Goal: Task Accomplishment & Management: Complete application form

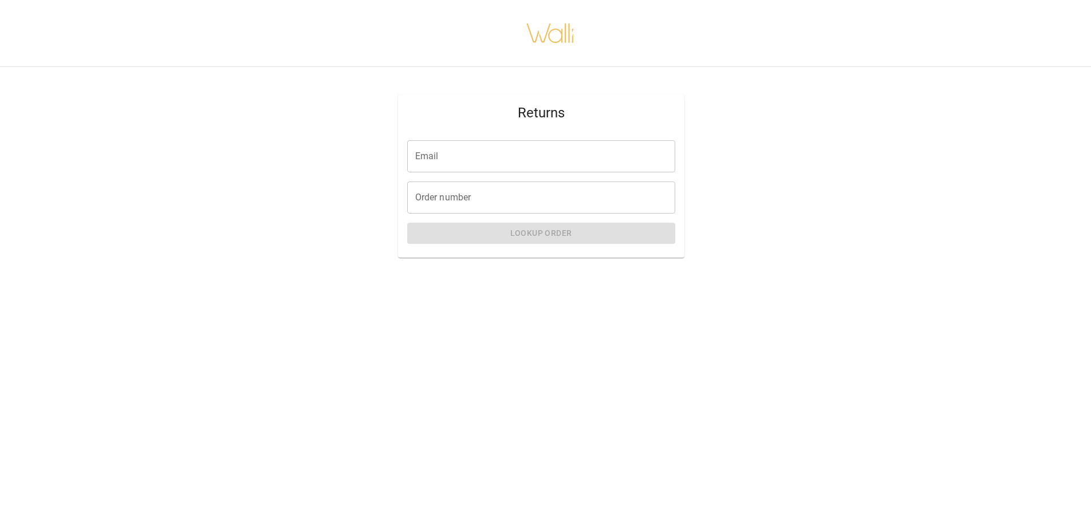
click at [554, 157] on input "Email" at bounding box center [541, 156] width 268 height 32
type input "**********"
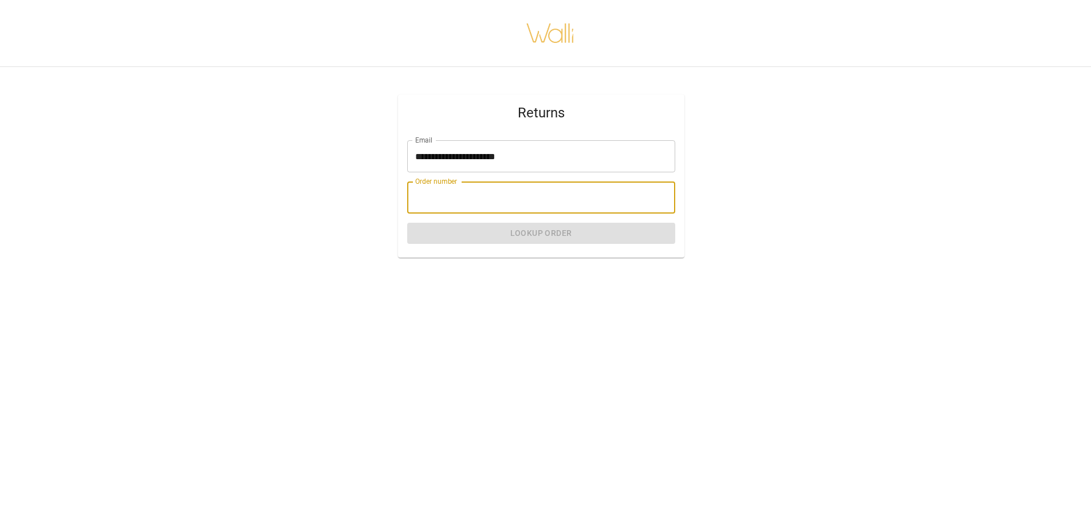
drag, startPoint x: 541, startPoint y: 195, endPoint x: 560, endPoint y: 183, distance: 22.9
click at [542, 192] on input "Order number" at bounding box center [541, 198] width 268 height 32
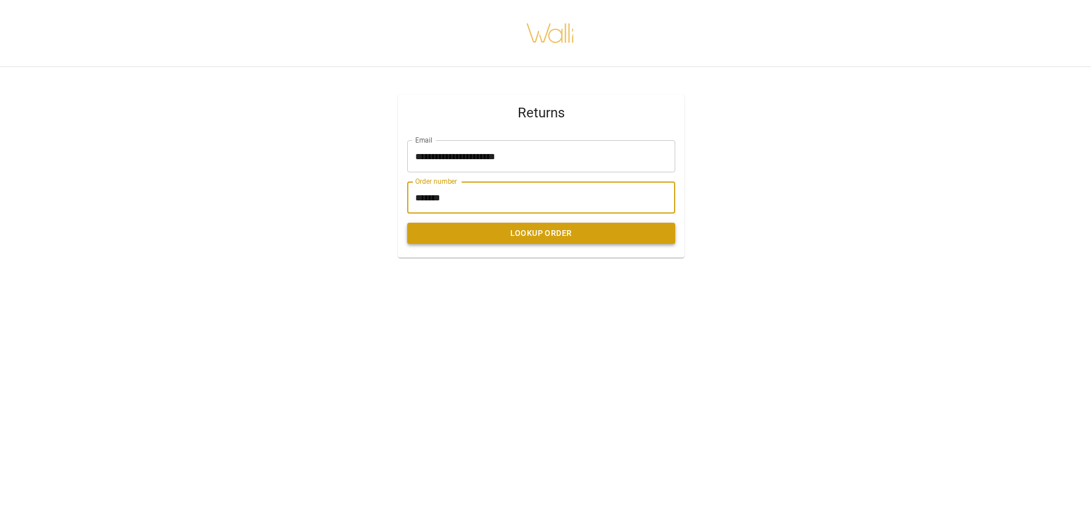
type input "*******"
click at [550, 233] on button "Lookup Order" at bounding box center [541, 233] width 268 height 21
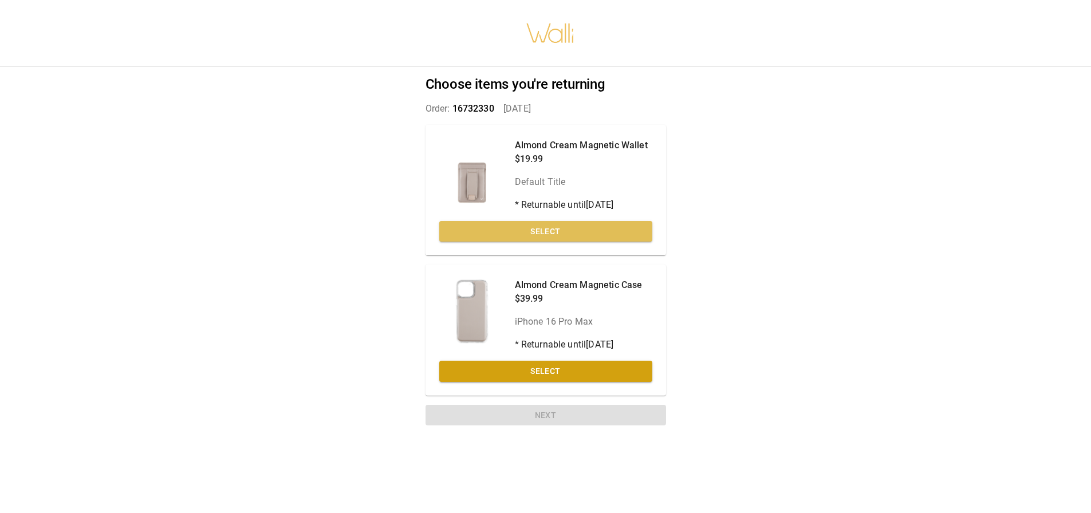
click at [550, 233] on button "Select" at bounding box center [545, 231] width 213 height 21
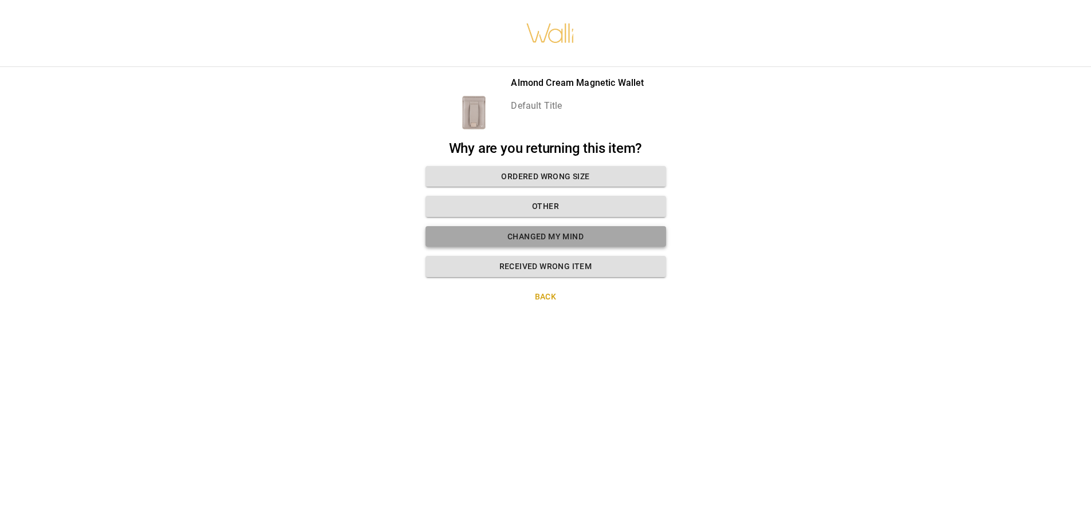
click at [546, 234] on button "Changed my mind" at bounding box center [546, 236] width 241 height 21
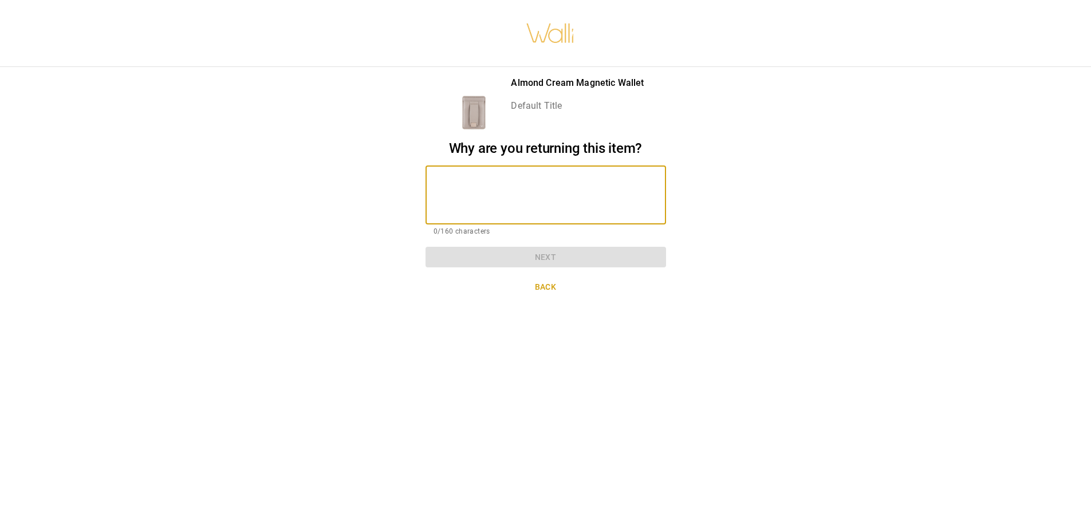
click at [538, 192] on textarea at bounding box center [546, 195] width 225 height 40
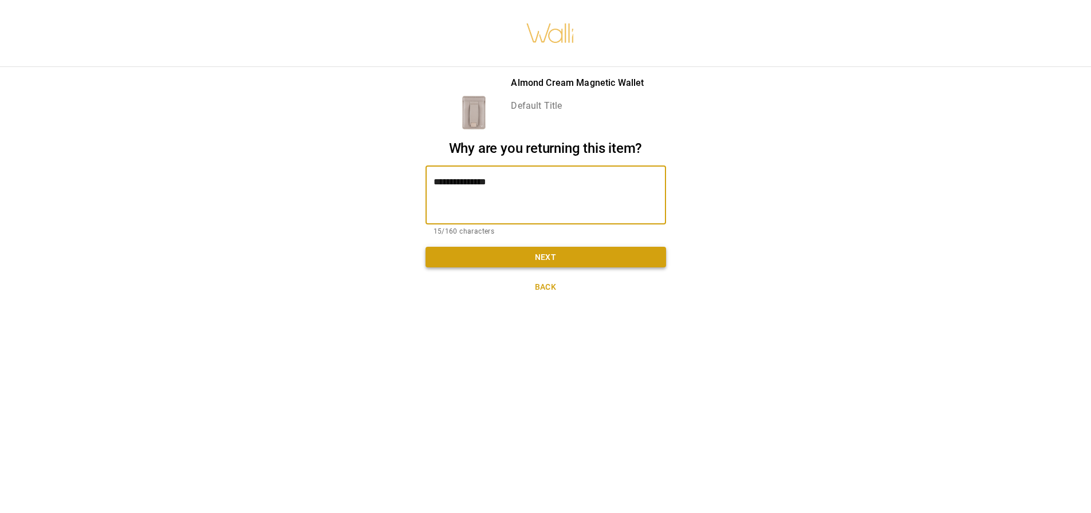
type textarea "**********"
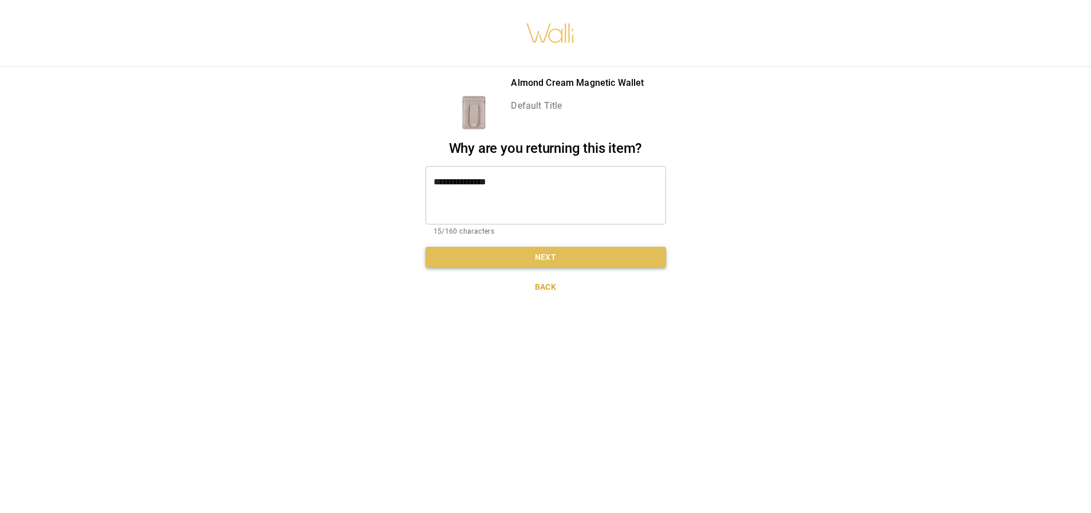
click at [526, 255] on button "Next" at bounding box center [546, 257] width 241 height 21
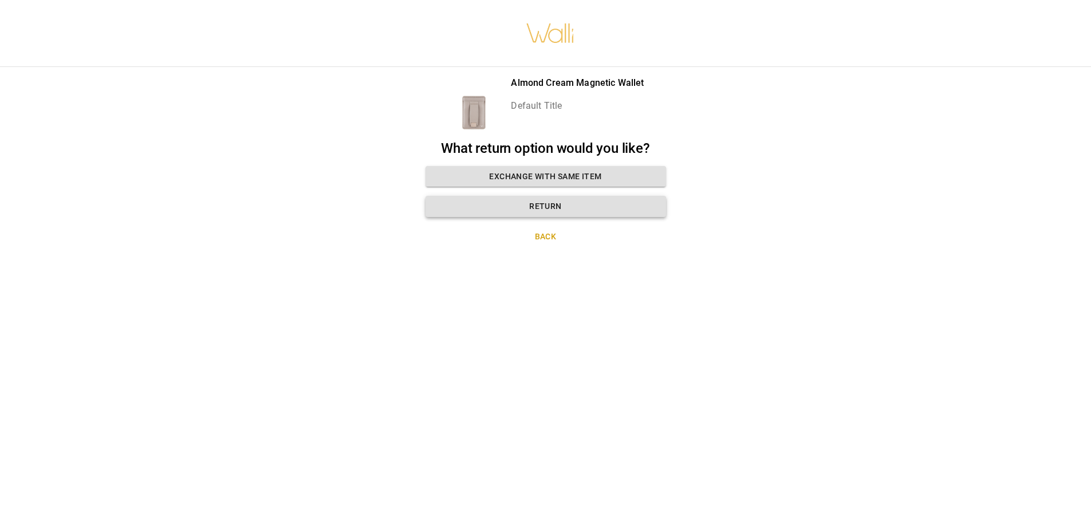
click at [547, 198] on button "Return" at bounding box center [546, 206] width 241 height 21
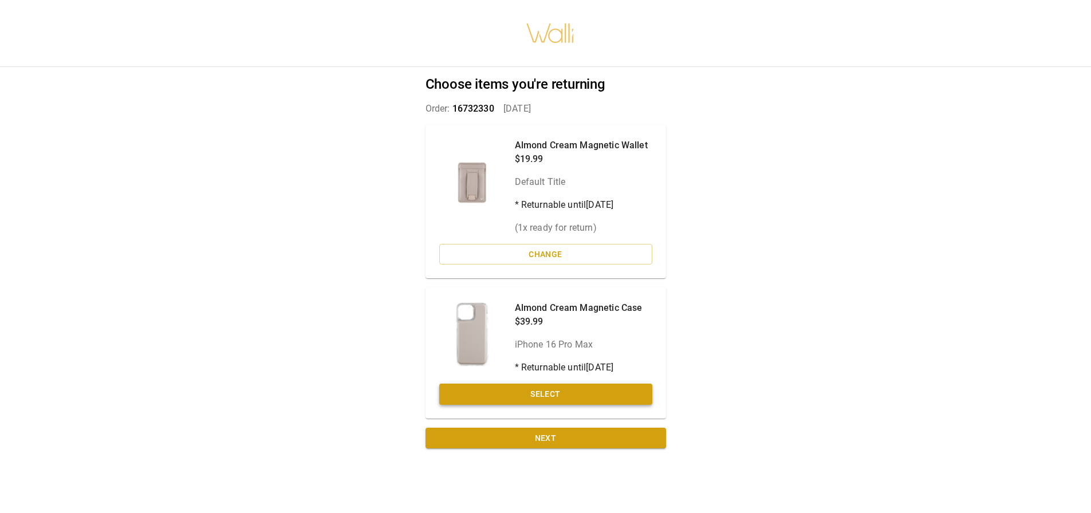
click at [528, 390] on button "Select" at bounding box center [545, 394] width 213 height 21
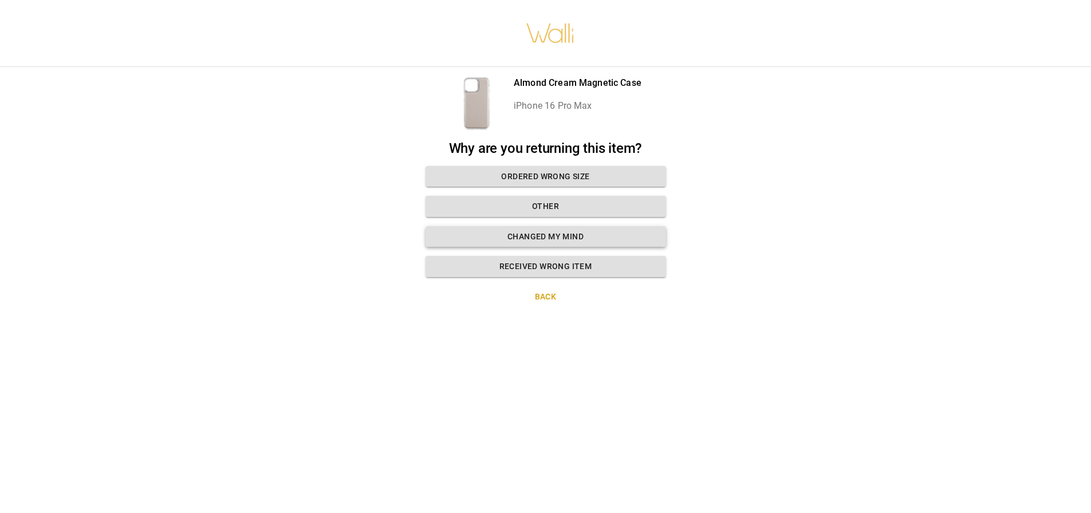
click at [559, 227] on button "Changed my mind" at bounding box center [546, 236] width 241 height 21
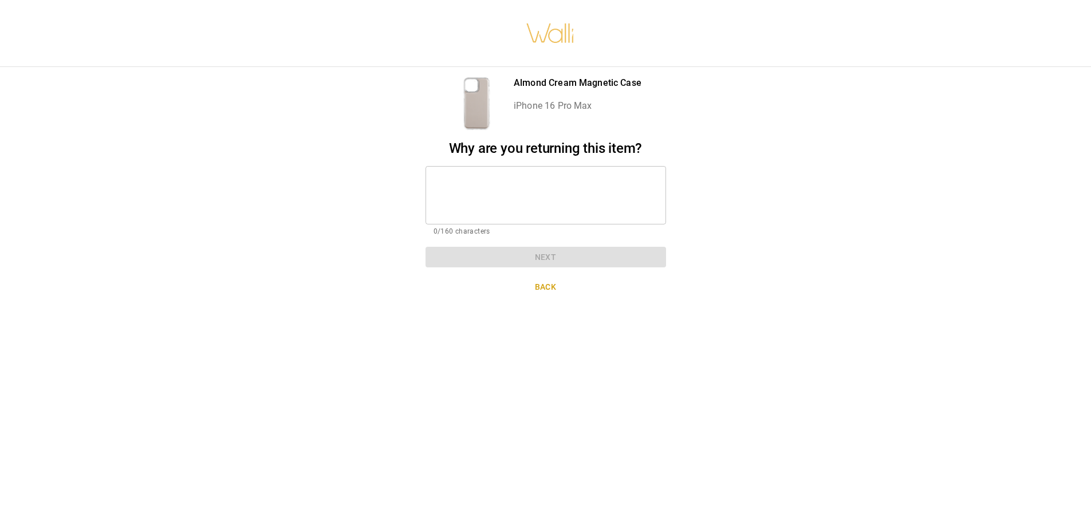
click at [562, 198] on textarea at bounding box center [546, 195] width 225 height 40
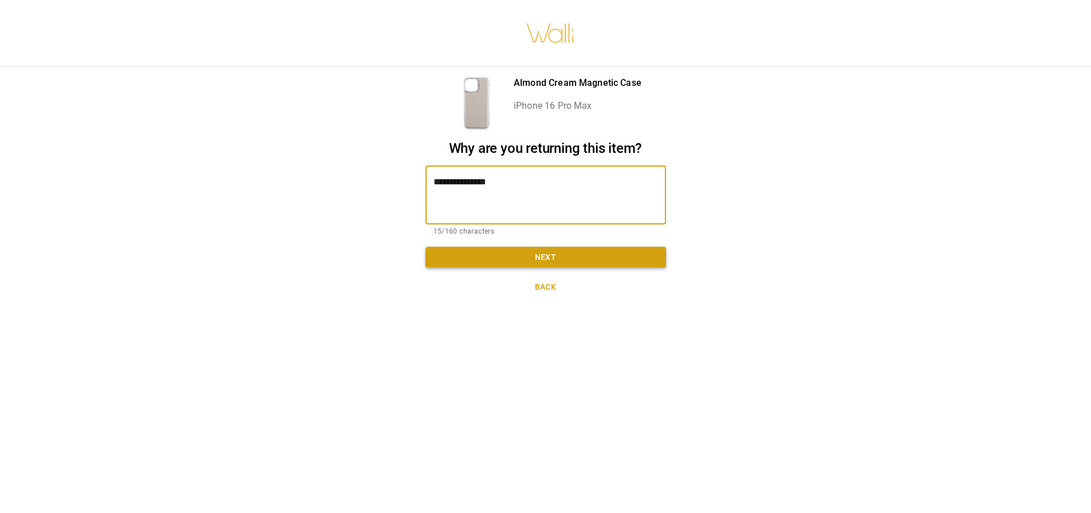
type textarea "**********"
click at [565, 265] on button "Next" at bounding box center [546, 257] width 241 height 21
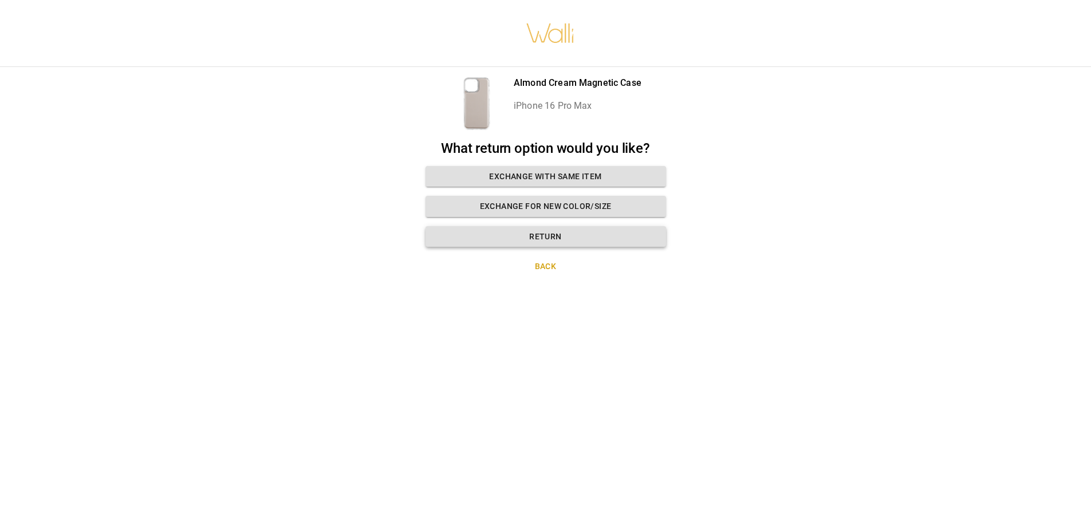
click at [566, 238] on button "Return" at bounding box center [546, 236] width 241 height 21
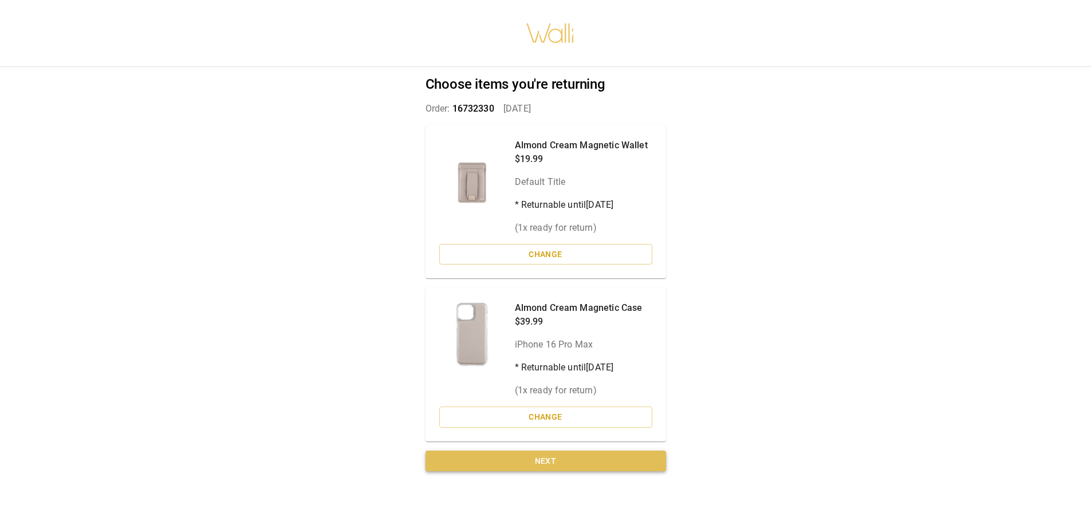
click at [538, 458] on button "Next" at bounding box center [546, 461] width 241 height 21
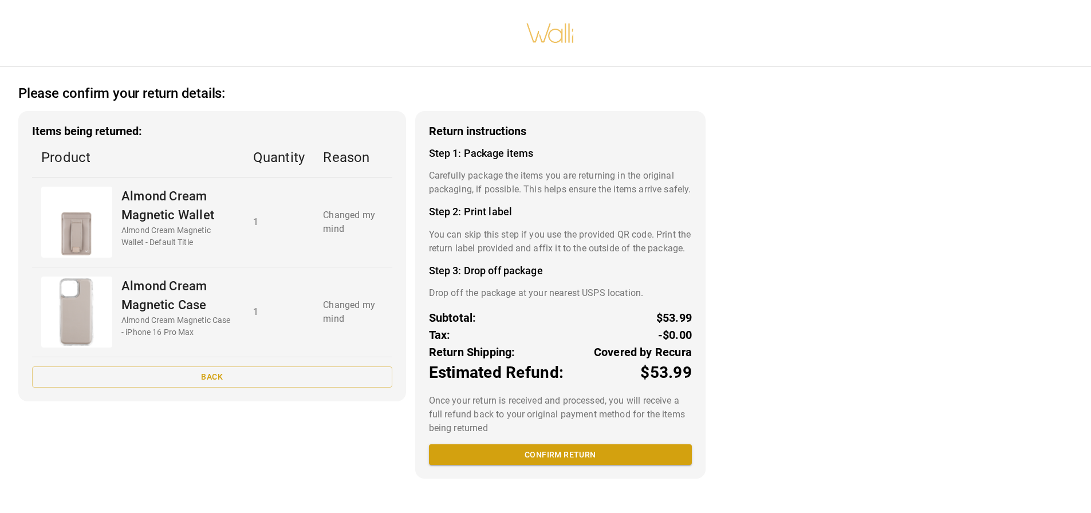
scroll to position [2, 0]
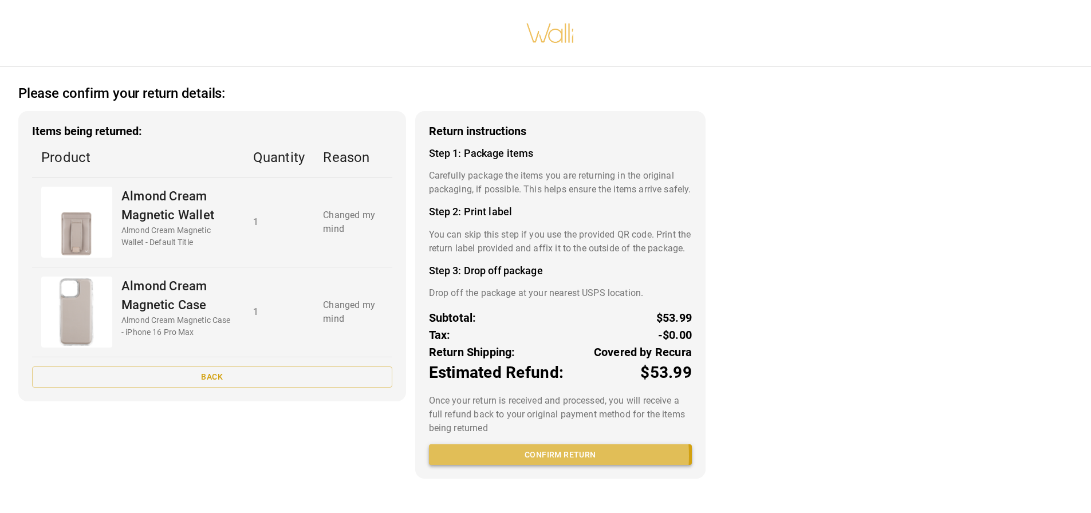
click at [536, 466] on button "Confirm return" at bounding box center [560, 455] width 263 height 21
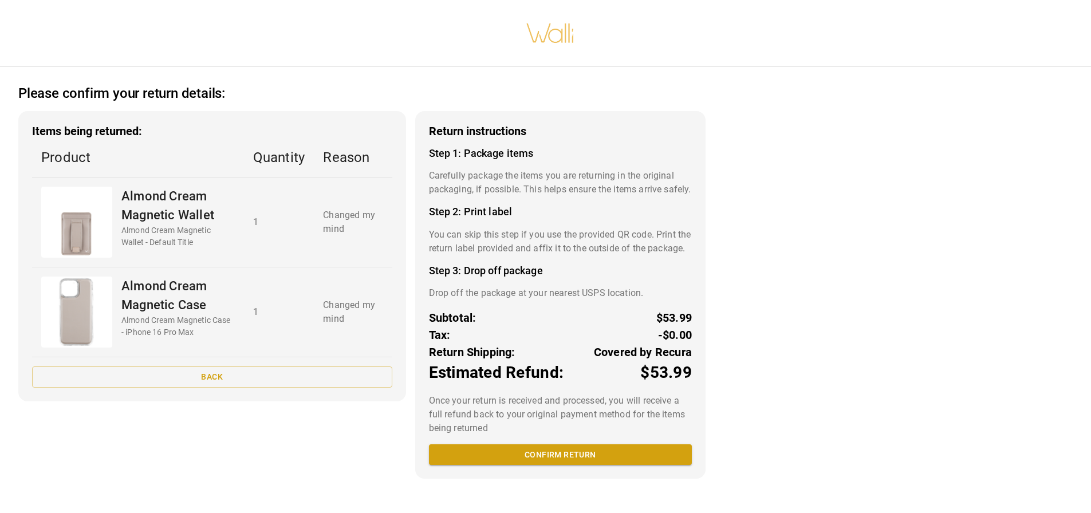
scroll to position [9, 0]
click at [535, 466] on button "Confirm return" at bounding box center [560, 455] width 263 height 21
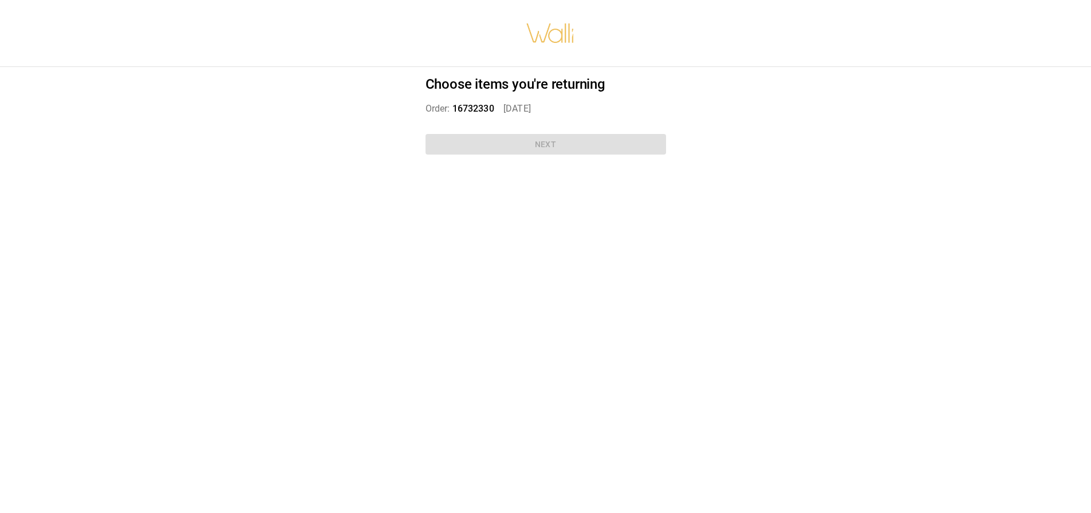
click at [502, 148] on div "Choose items you're returning Order: 16732330   [DATE] Next" at bounding box center [546, 117] width 268 height 101
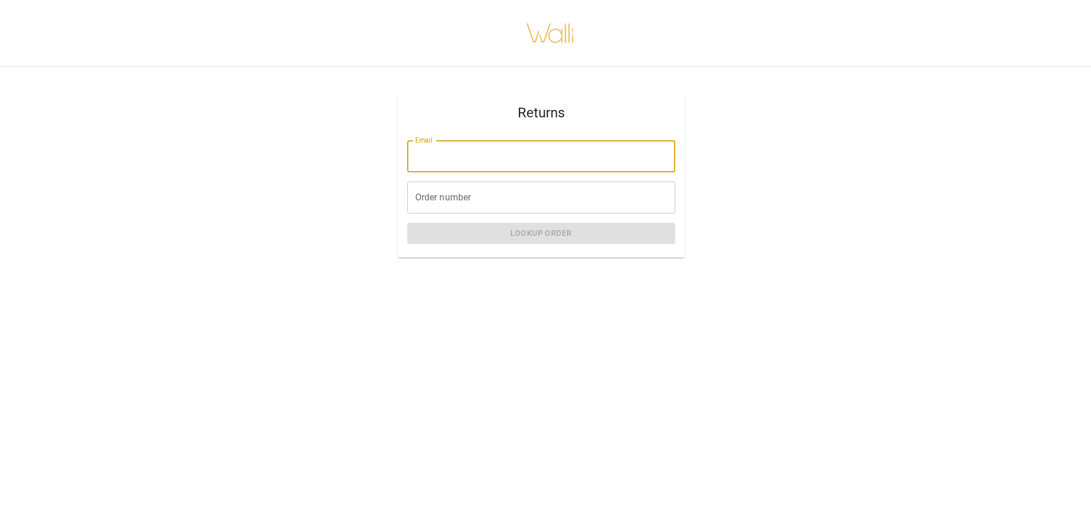
click at [578, 153] on input "Email" at bounding box center [541, 156] width 268 height 32
type input "**********"
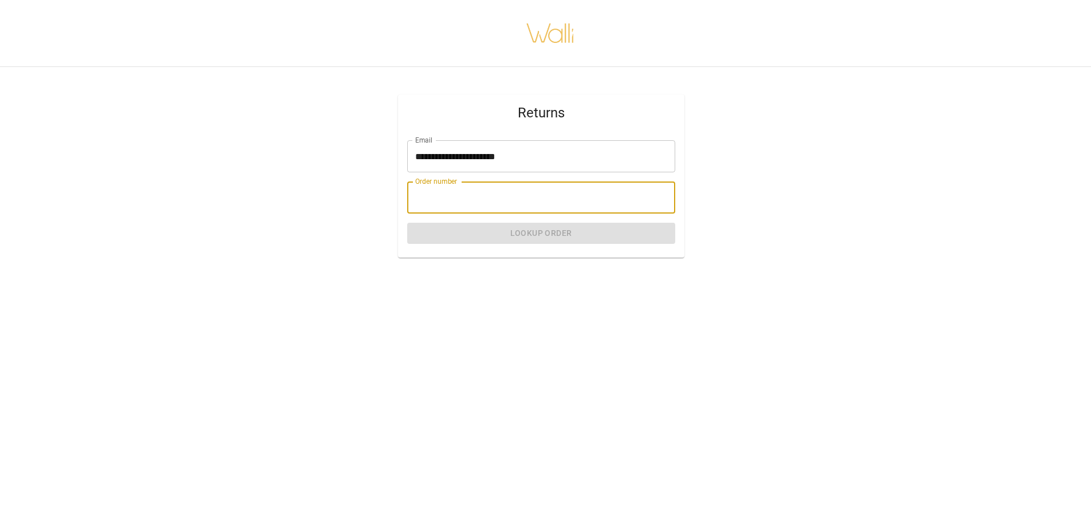
click at [511, 196] on input "Order number" at bounding box center [541, 198] width 268 height 32
type input "*******"
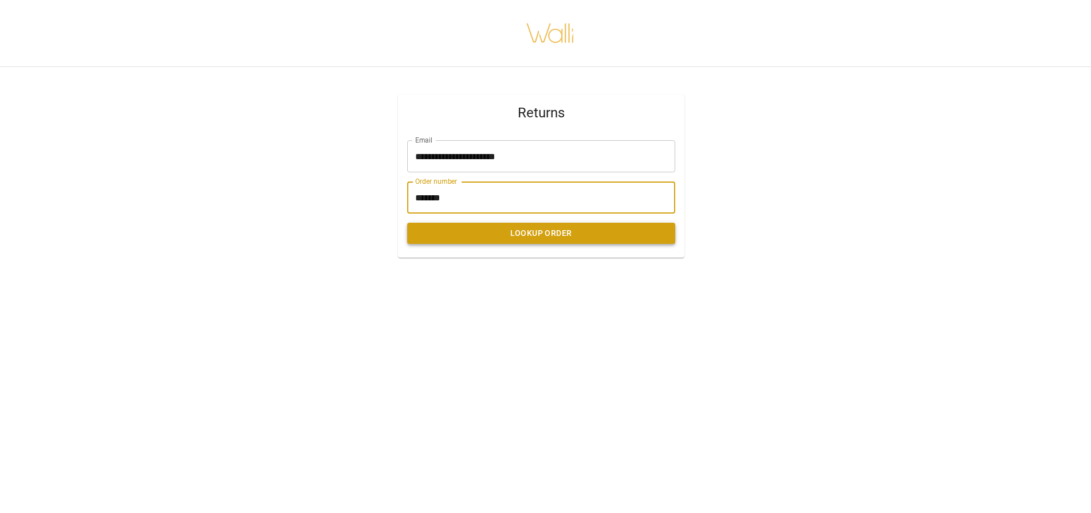
click at [481, 238] on button "Lookup Order" at bounding box center [541, 233] width 268 height 21
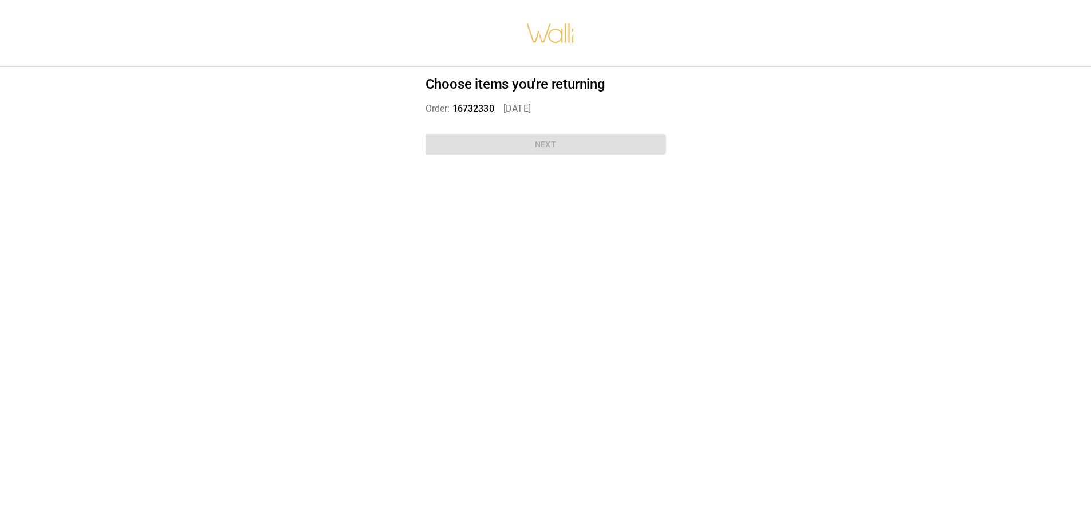
click at [510, 148] on div "Choose items you're returning Order: 16732330   [DATE] Next" at bounding box center [546, 117] width 268 height 101
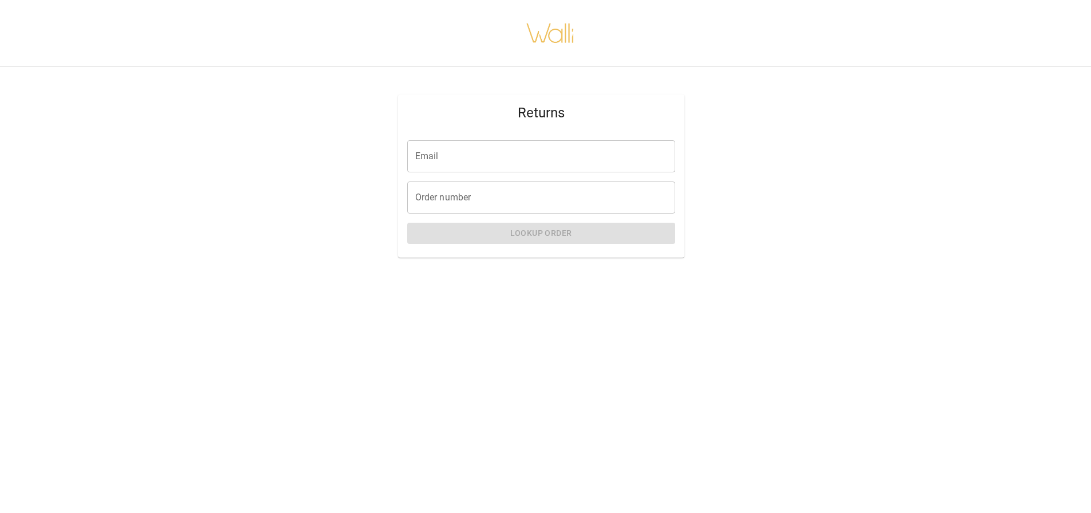
click at [509, 160] on input "Email" at bounding box center [541, 156] width 268 height 32
type input "**********"
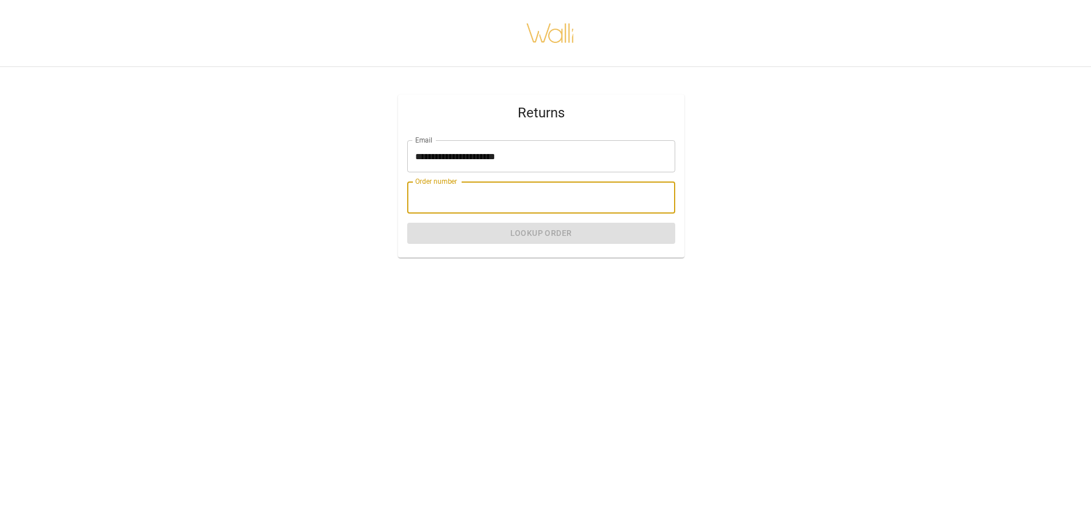
click at [494, 199] on input "Order number" at bounding box center [541, 198] width 268 height 32
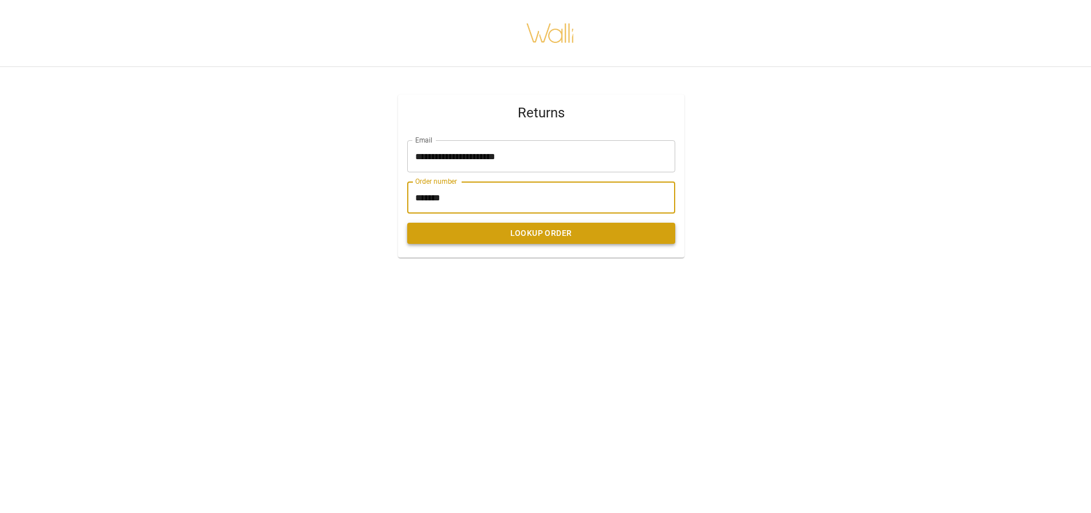
type input "*******"
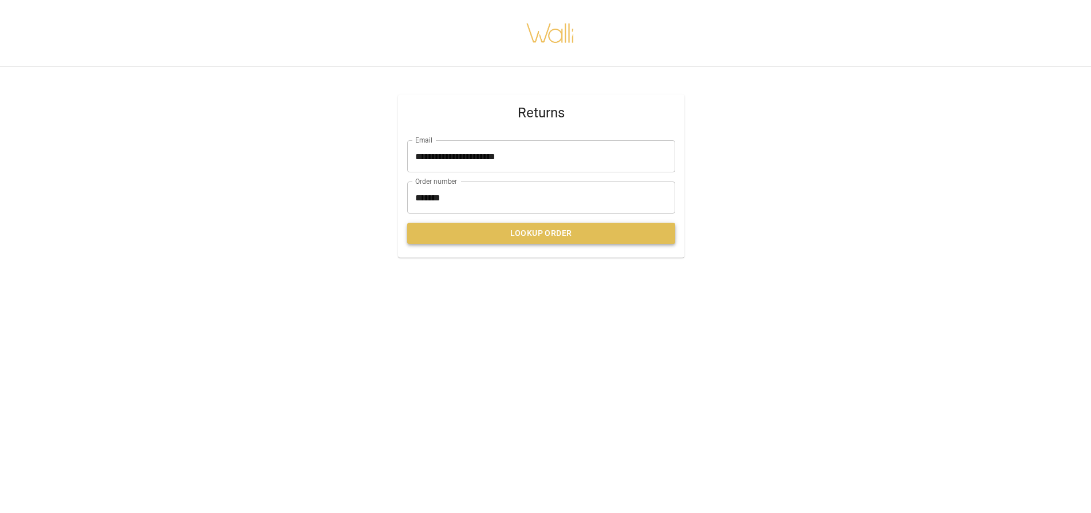
click at [585, 231] on button "Lookup Order" at bounding box center [541, 233] width 268 height 21
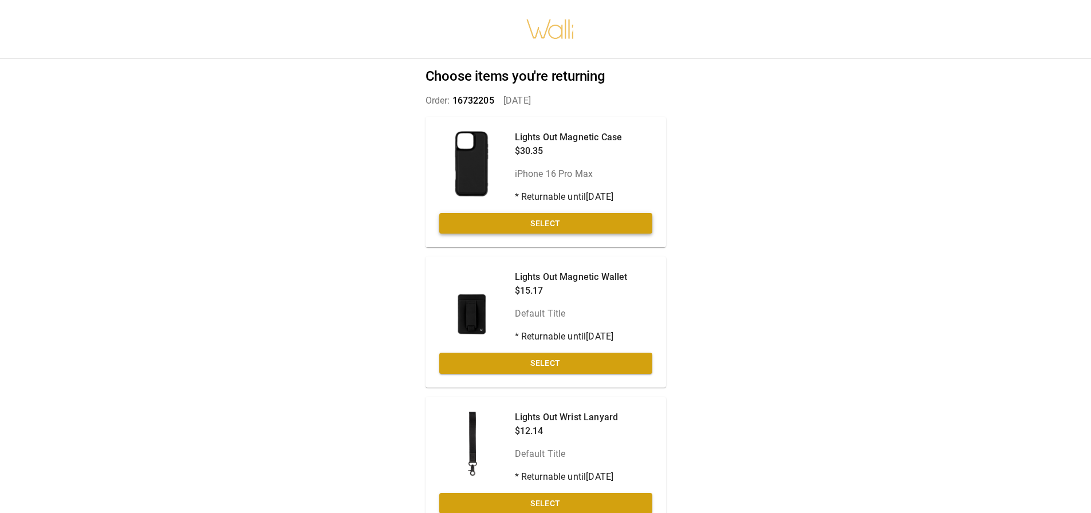
click at [550, 226] on button "Select" at bounding box center [545, 223] width 213 height 21
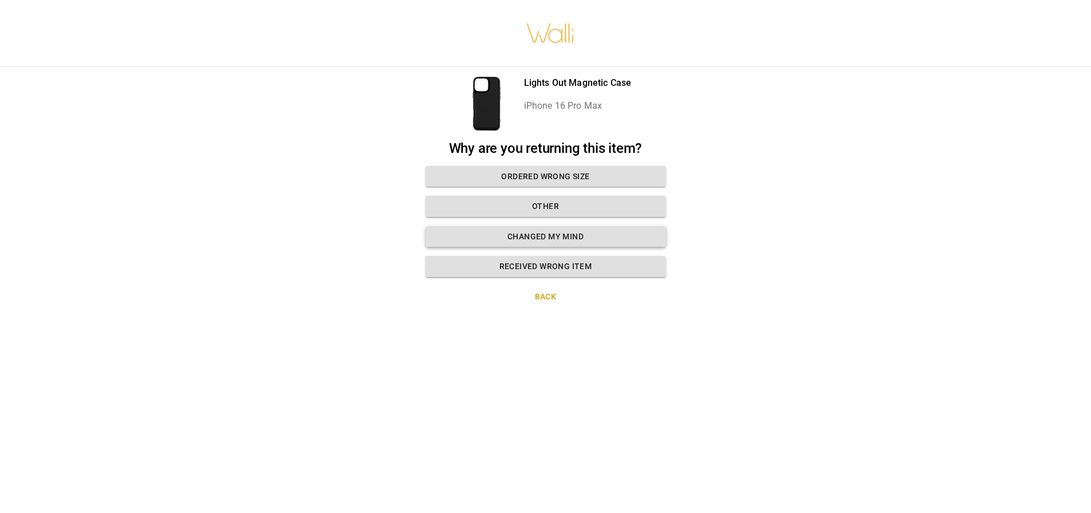
click at [548, 233] on button "Changed my mind" at bounding box center [546, 236] width 241 height 21
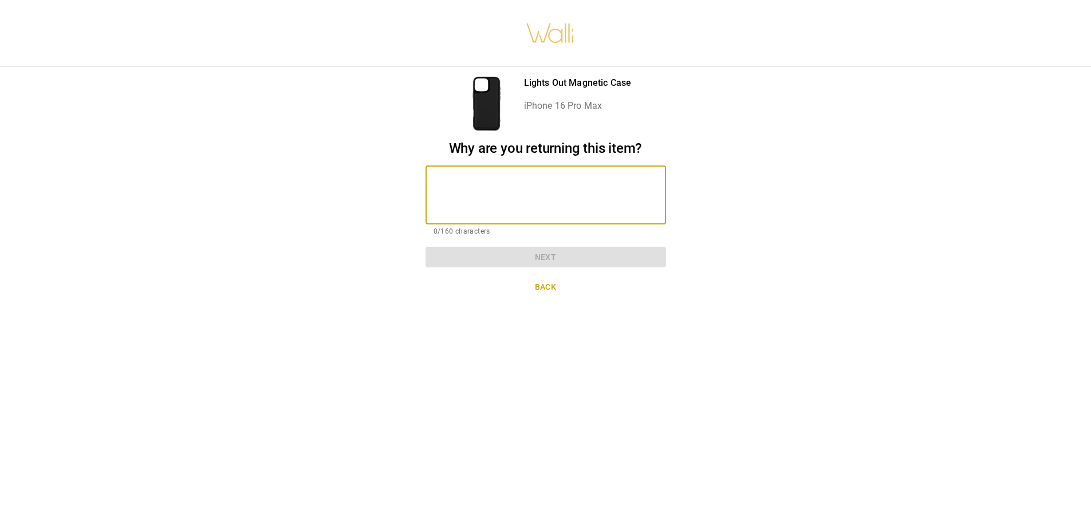
drag, startPoint x: 541, startPoint y: 203, endPoint x: 549, endPoint y: 196, distance: 10.7
click at [541, 202] on textarea at bounding box center [546, 195] width 225 height 40
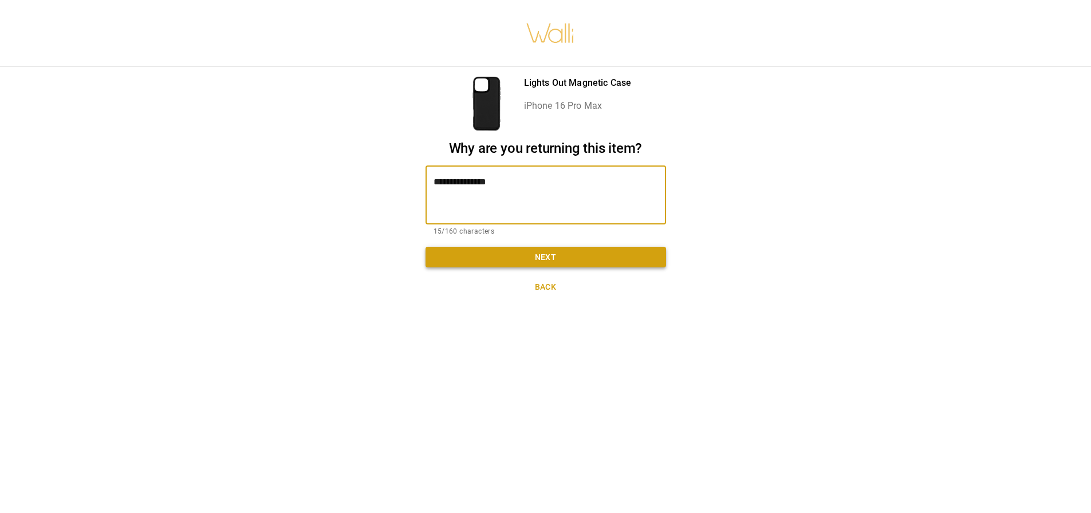
type textarea "**********"
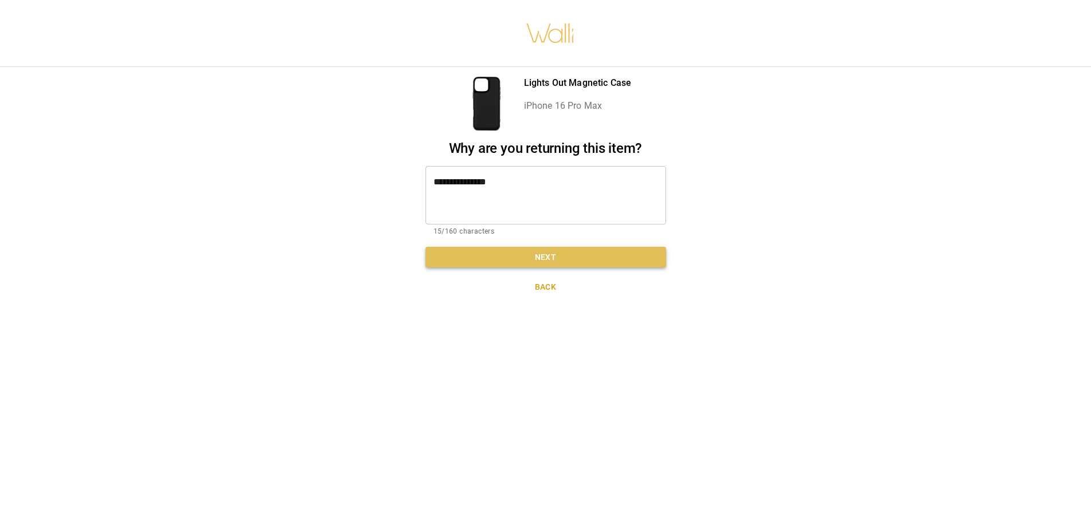
click at [541, 256] on button "Next" at bounding box center [546, 257] width 241 height 21
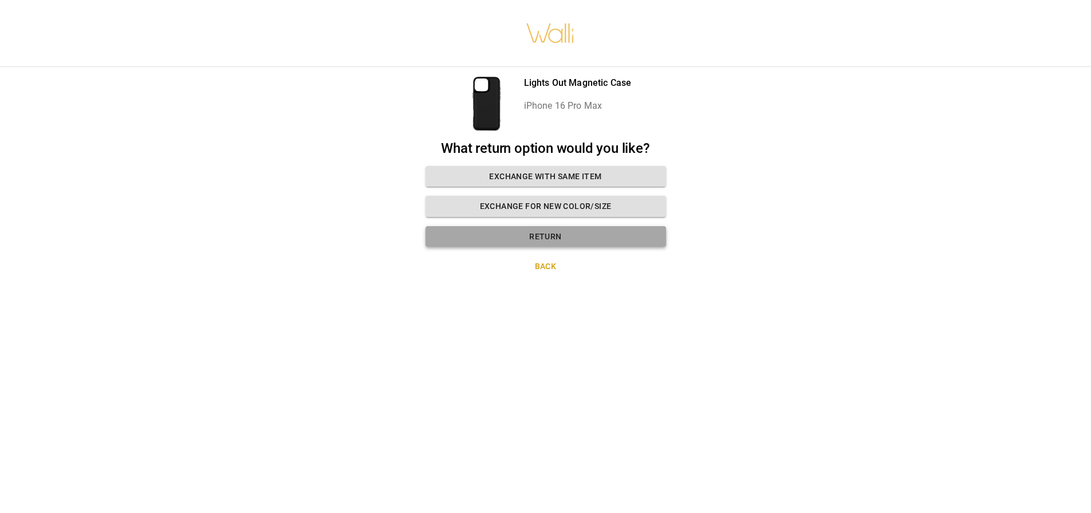
click at [559, 233] on button "Return" at bounding box center [546, 236] width 241 height 21
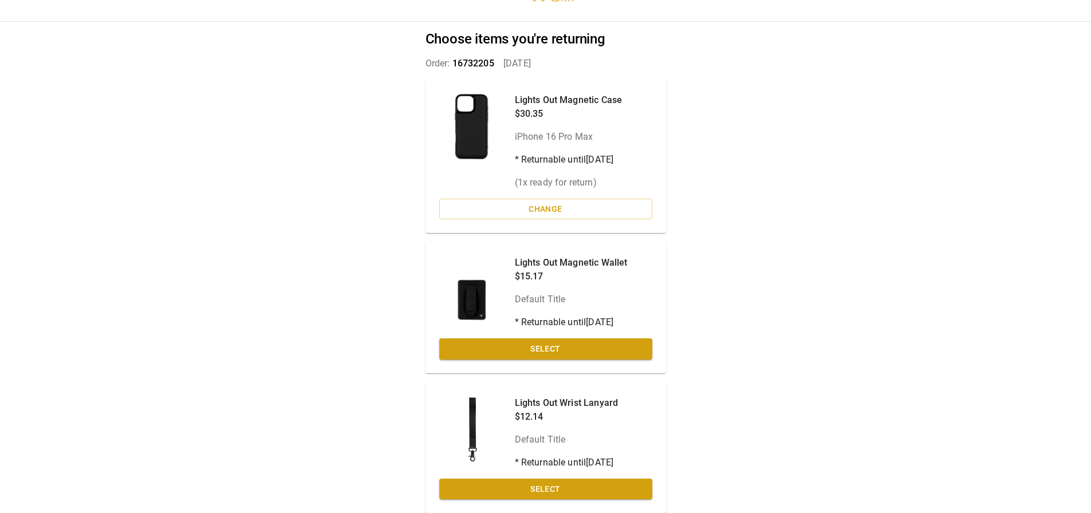
scroll to position [57, 0]
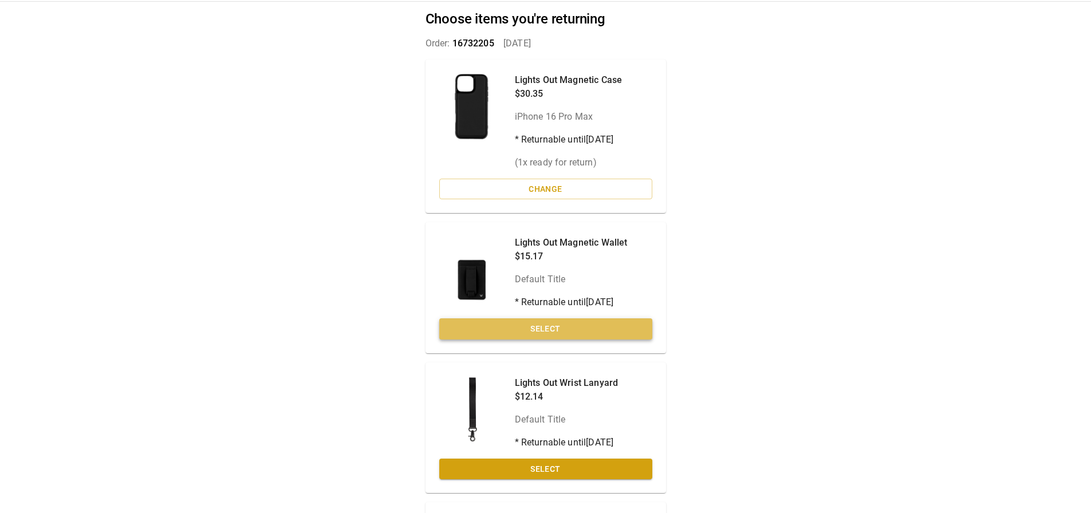
click at [575, 328] on button "Select" at bounding box center [545, 328] width 213 height 21
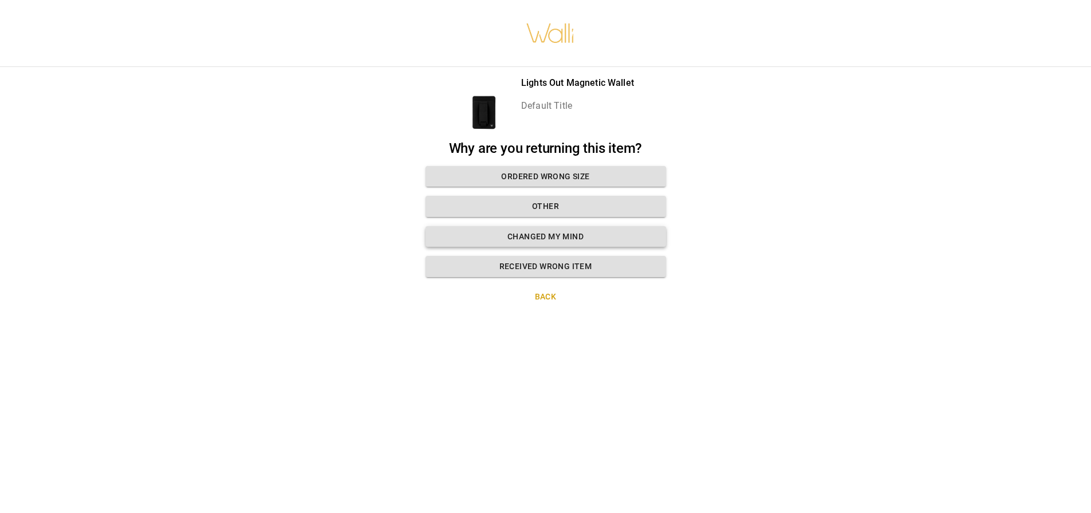
click at [573, 230] on button "Changed my mind" at bounding box center [546, 236] width 241 height 21
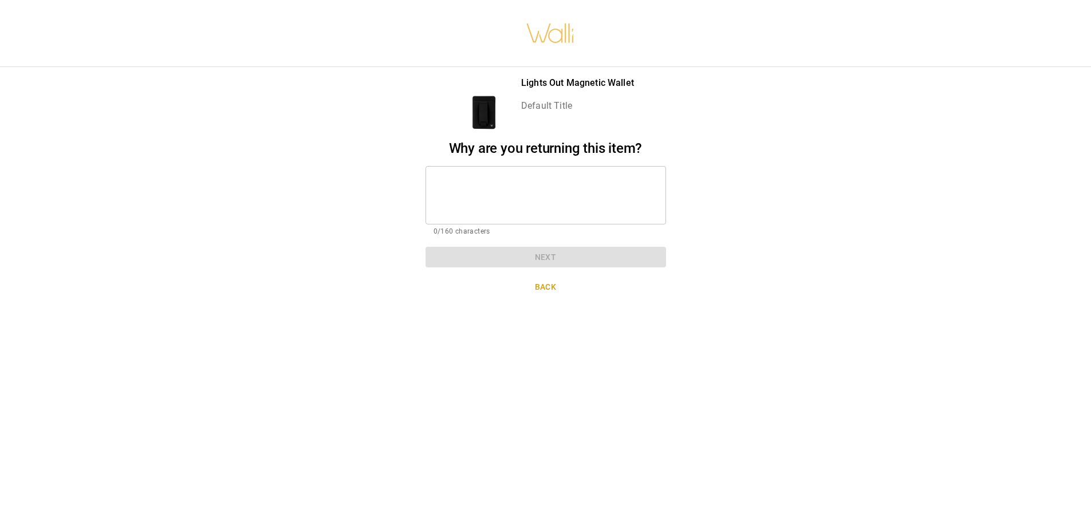
click at [531, 166] on div "* ​" at bounding box center [546, 195] width 241 height 58
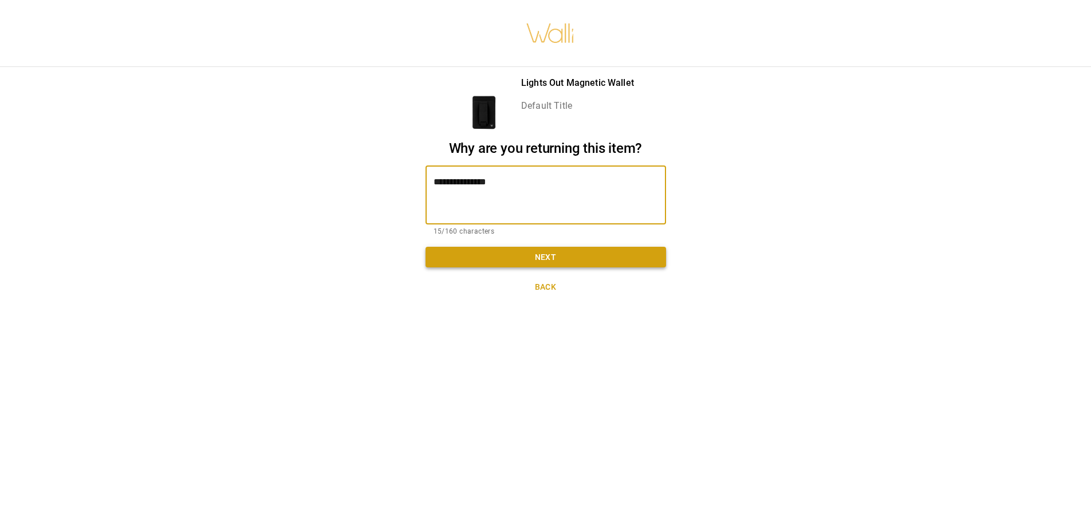
type textarea "**********"
click at [538, 254] on button "Next" at bounding box center [546, 257] width 241 height 21
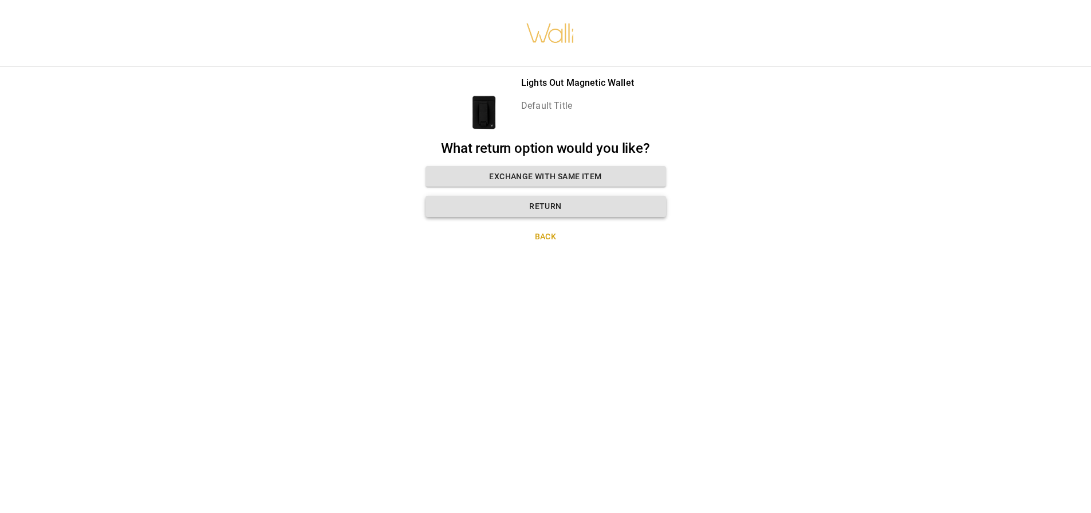
click at [500, 202] on button "Return" at bounding box center [546, 206] width 241 height 21
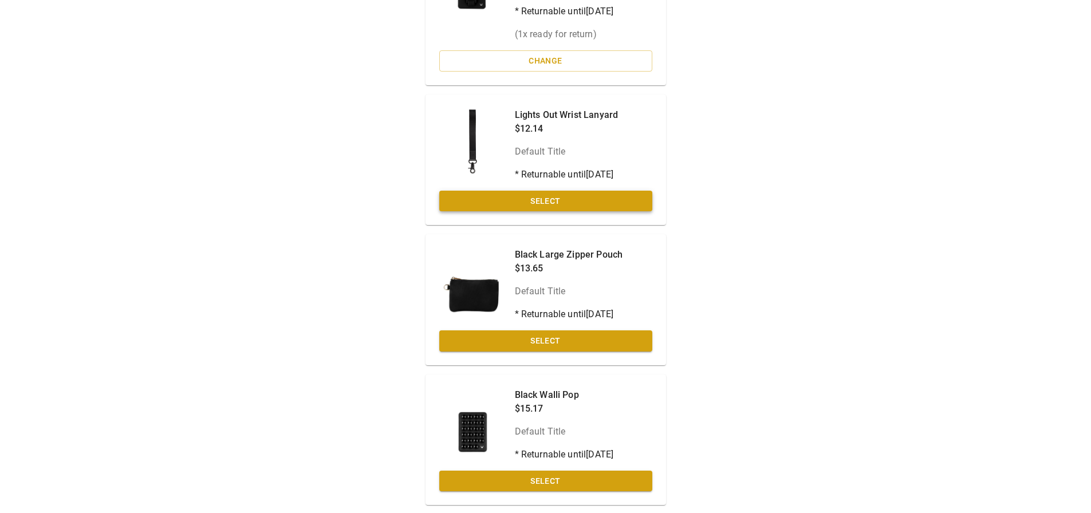
click at [510, 202] on button "Select" at bounding box center [545, 201] width 213 height 21
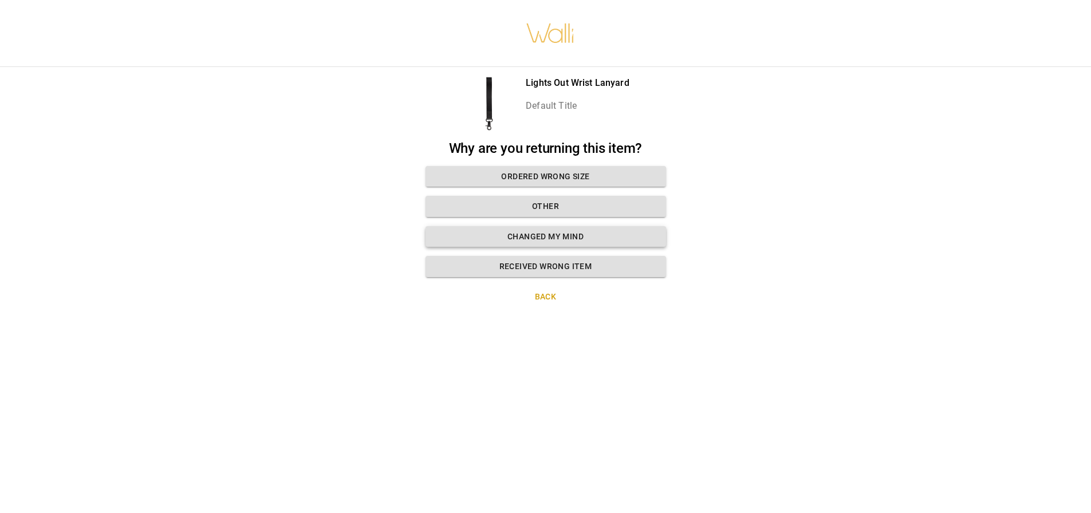
click at [521, 231] on button "Changed my mind" at bounding box center [546, 236] width 241 height 21
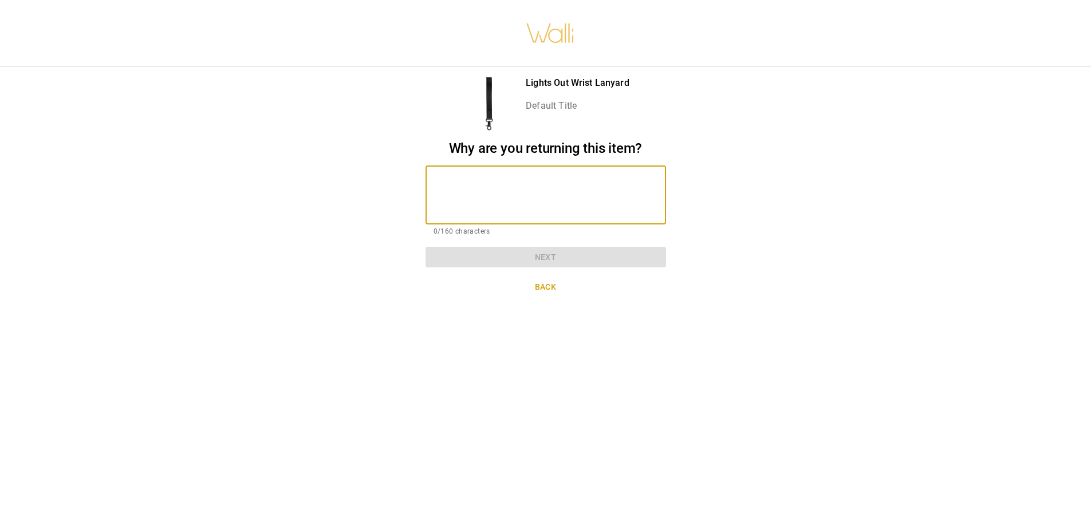
click at [525, 183] on textarea at bounding box center [546, 195] width 225 height 40
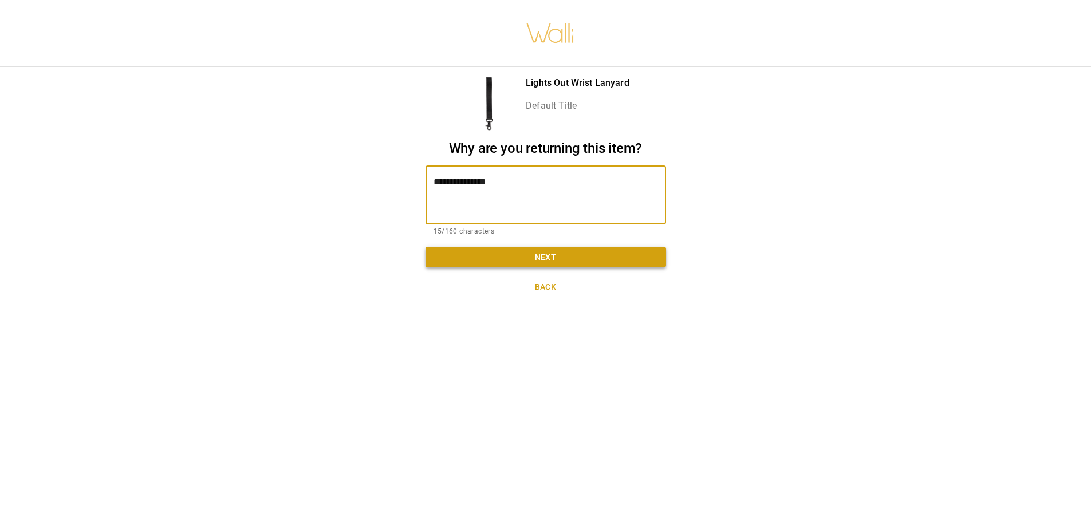
type textarea "**********"
click at [548, 254] on button "Next" at bounding box center [546, 257] width 241 height 21
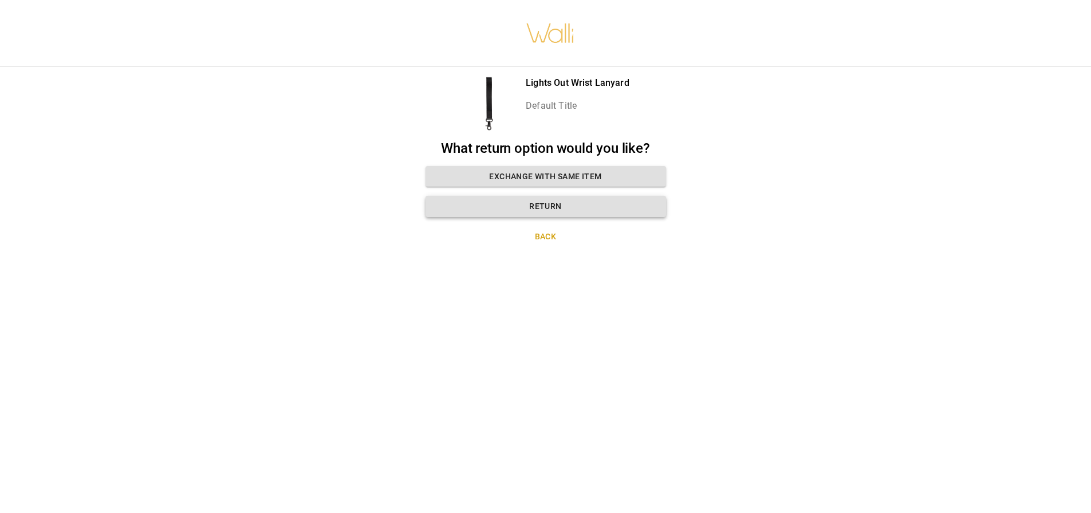
click at [546, 198] on button "Return" at bounding box center [546, 206] width 241 height 21
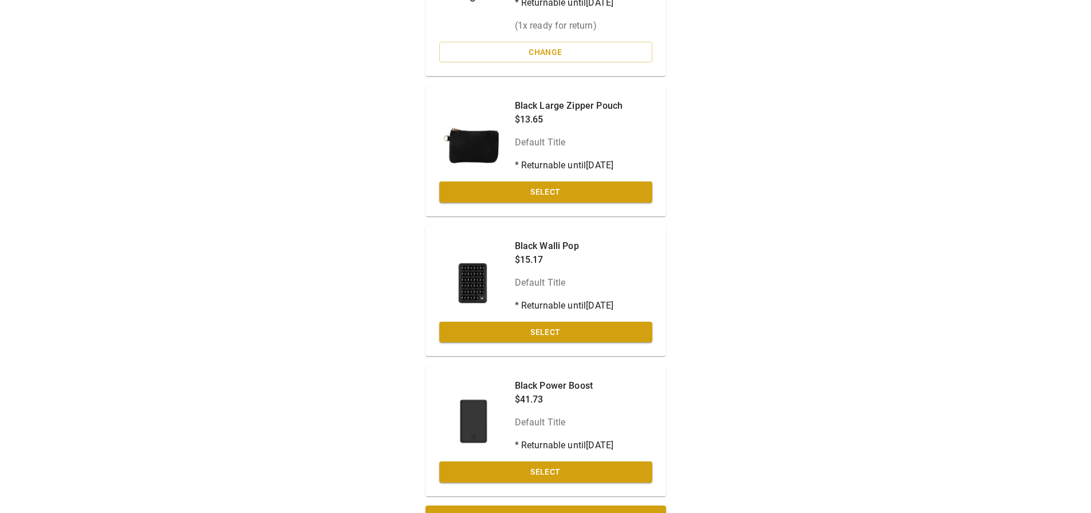
scroll to position [463, 0]
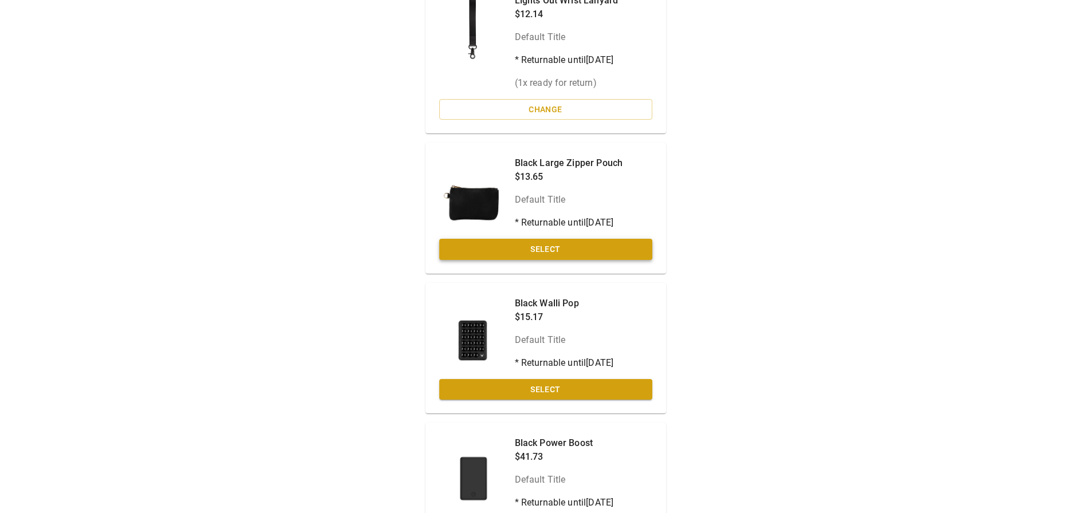
click at [573, 252] on button "Select" at bounding box center [545, 249] width 213 height 21
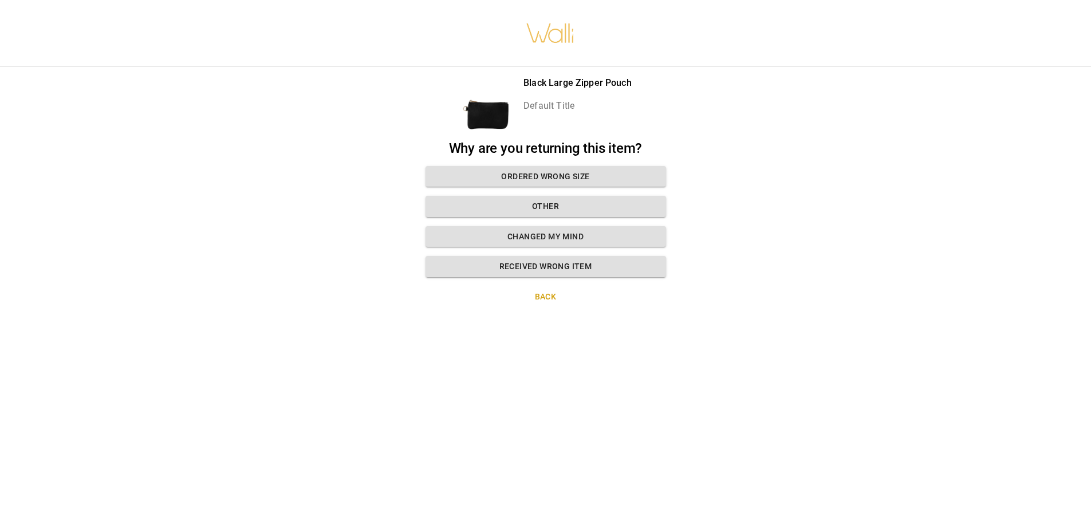
scroll to position [9, 0]
click at [575, 233] on button "Changed my mind" at bounding box center [546, 236] width 241 height 21
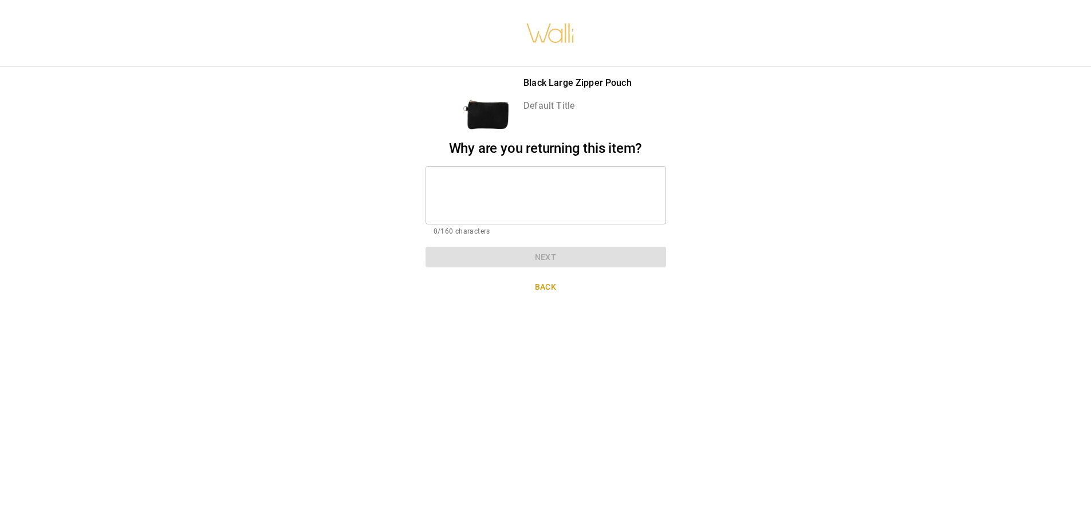
click at [573, 211] on div "* ​" at bounding box center [546, 195] width 241 height 58
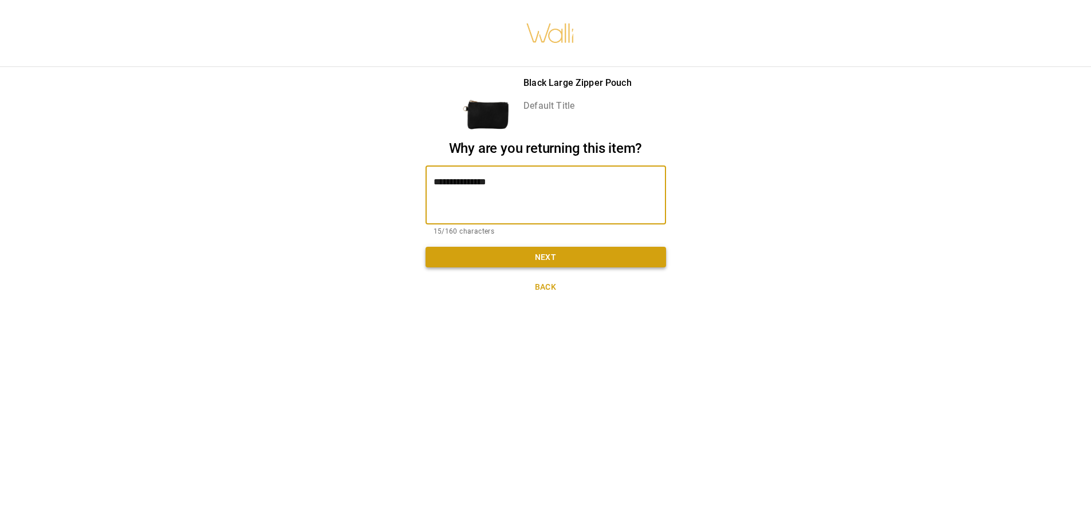
type textarea "**********"
click at [573, 247] on button "Next" at bounding box center [546, 257] width 241 height 21
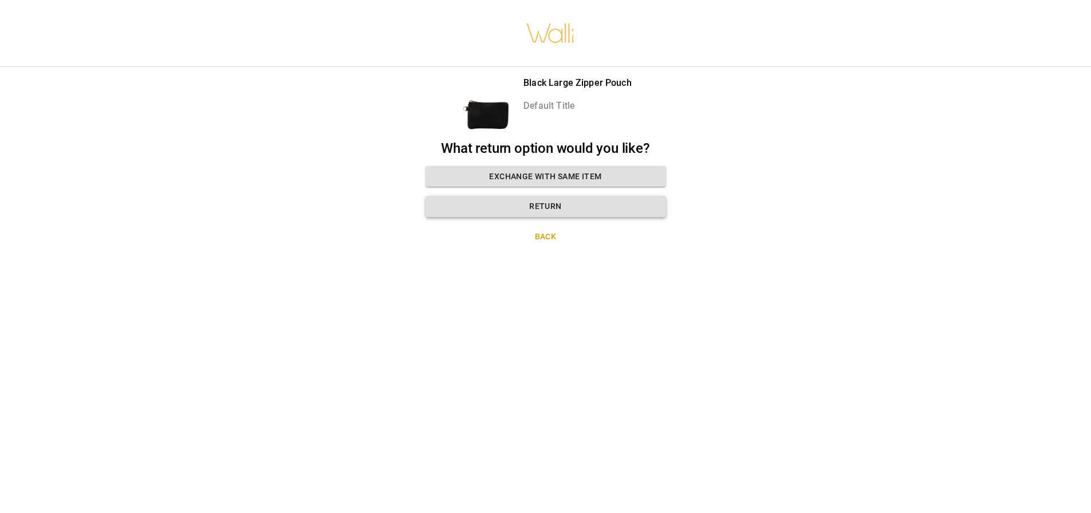
click at [550, 200] on button "Return" at bounding box center [546, 206] width 241 height 21
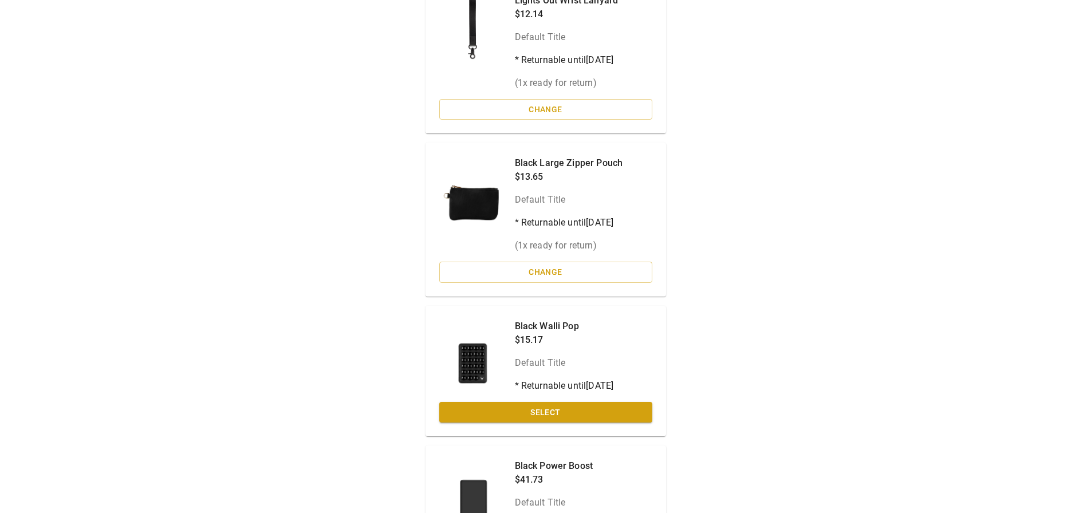
scroll to position [570, 0]
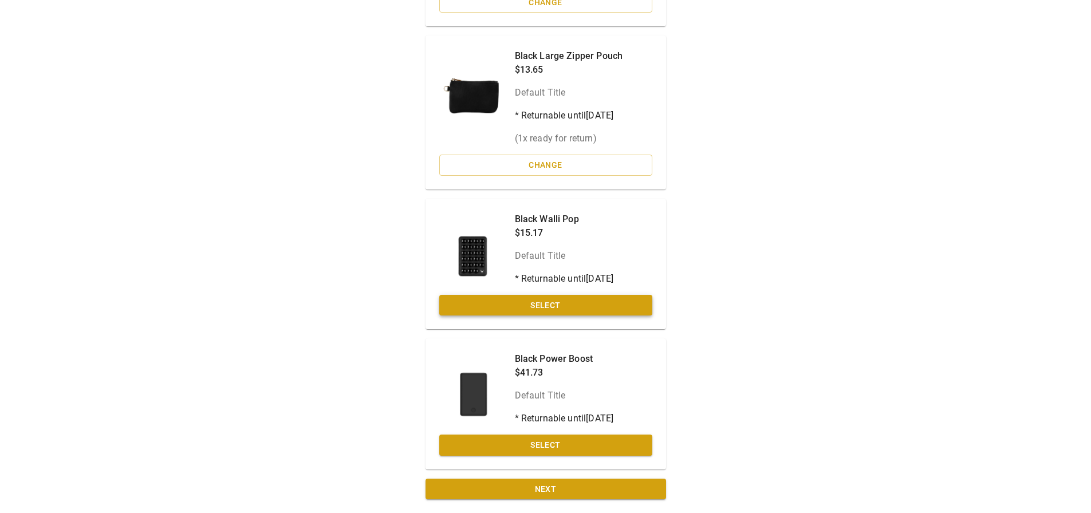
click at [498, 300] on button "Select" at bounding box center [545, 305] width 213 height 21
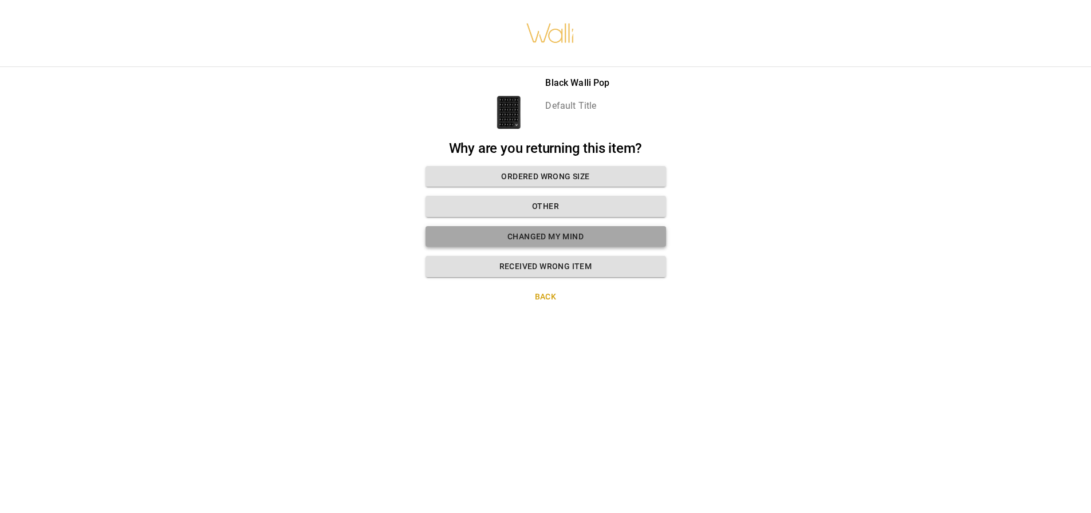
click at [526, 231] on button "Changed my mind" at bounding box center [546, 236] width 241 height 21
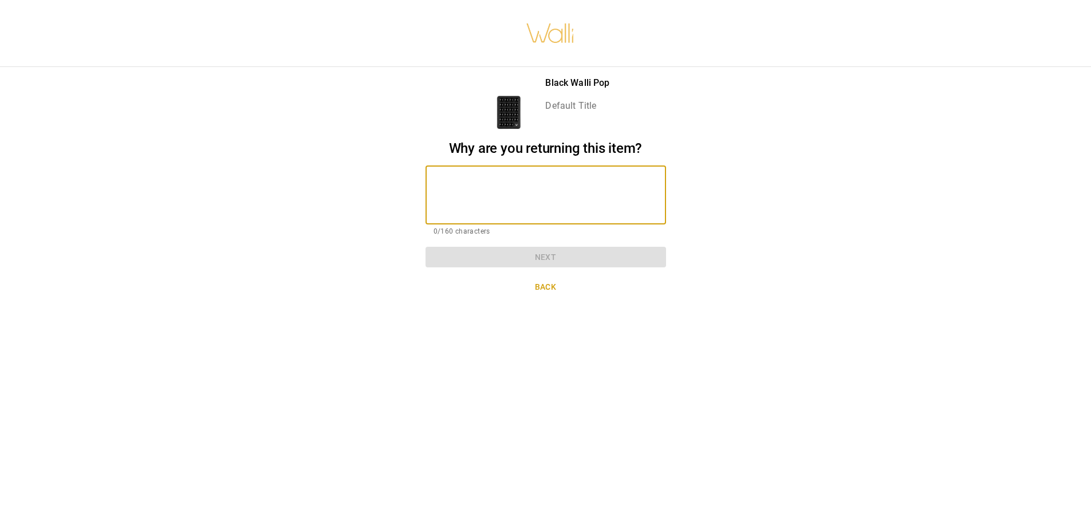
click at [498, 196] on textarea at bounding box center [546, 195] width 225 height 40
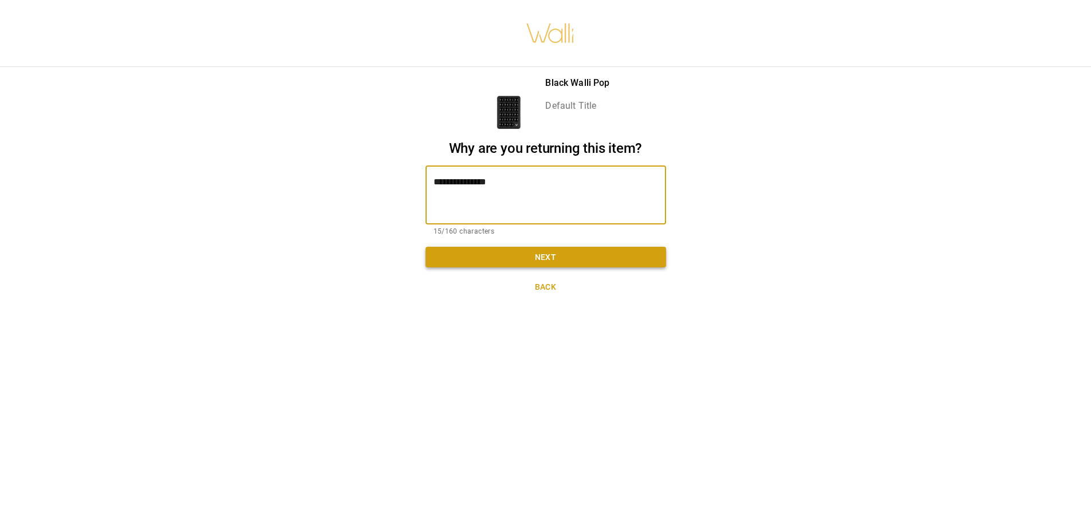
type textarea "**********"
click at [501, 249] on button "Next" at bounding box center [546, 257] width 241 height 21
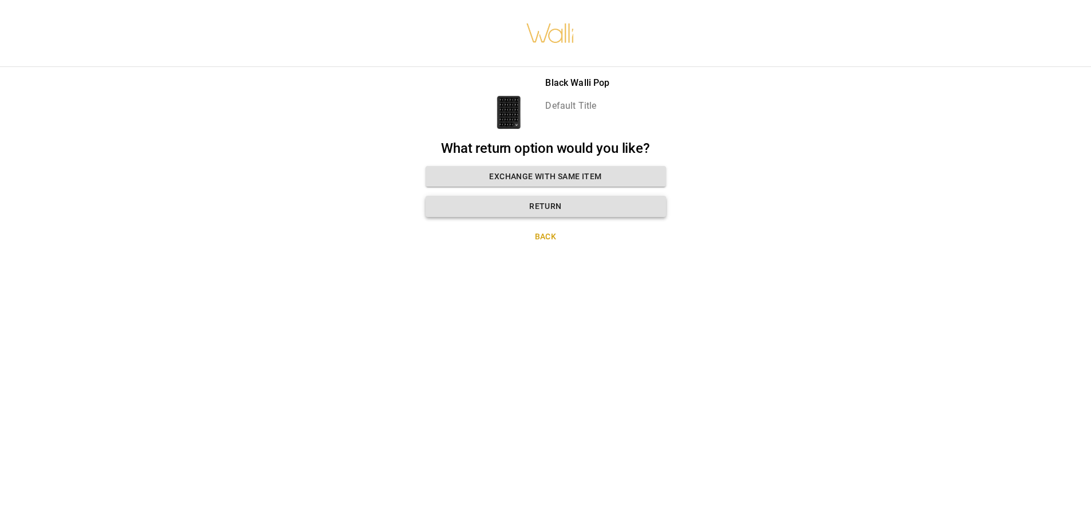
click at [449, 200] on button "Return" at bounding box center [546, 206] width 241 height 21
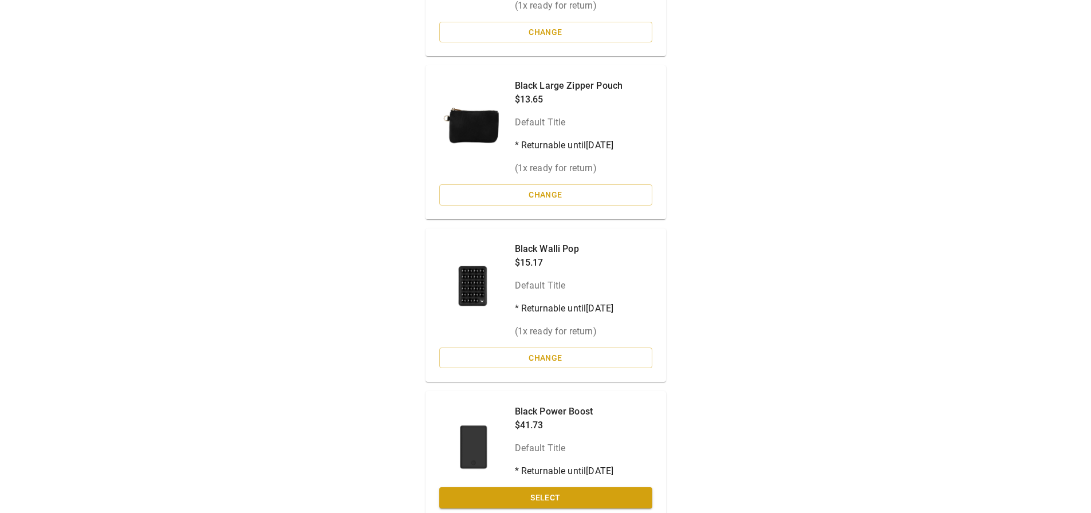
scroll to position [593, 0]
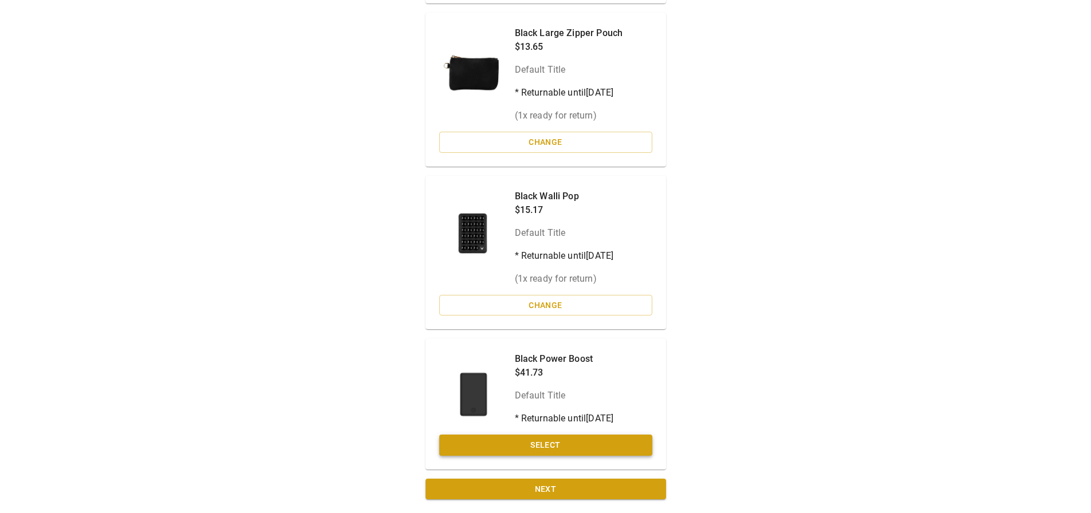
click at [536, 445] on button "Select" at bounding box center [545, 445] width 213 height 21
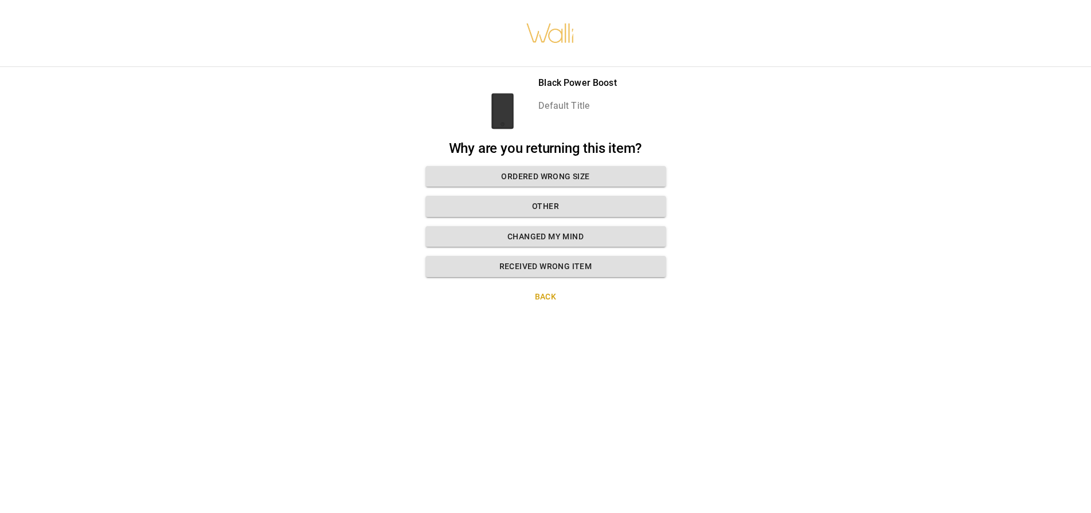
scroll to position [9, 0]
click at [559, 228] on button "Changed my mind" at bounding box center [546, 236] width 241 height 21
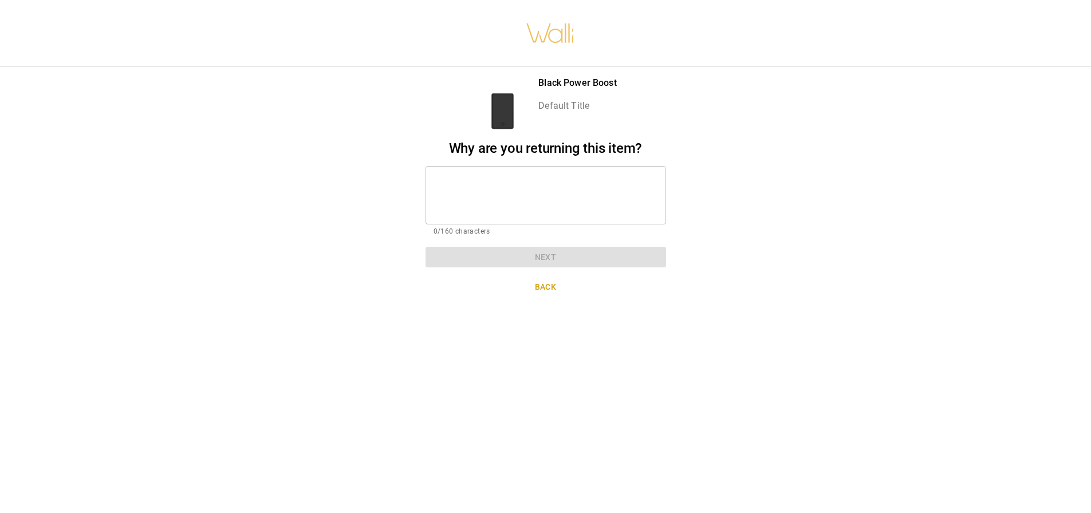
click at [541, 191] on textarea at bounding box center [546, 195] width 225 height 40
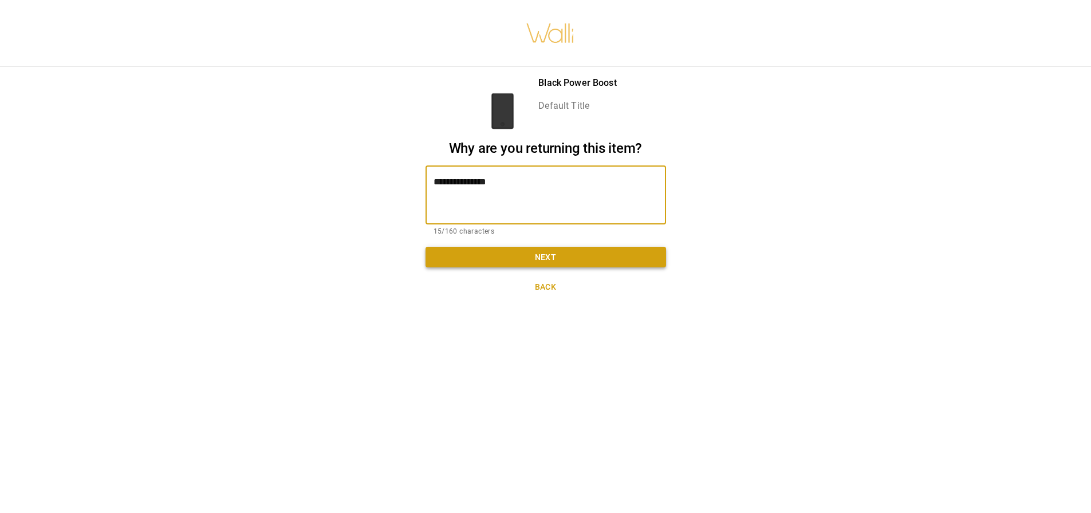
type textarea "**********"
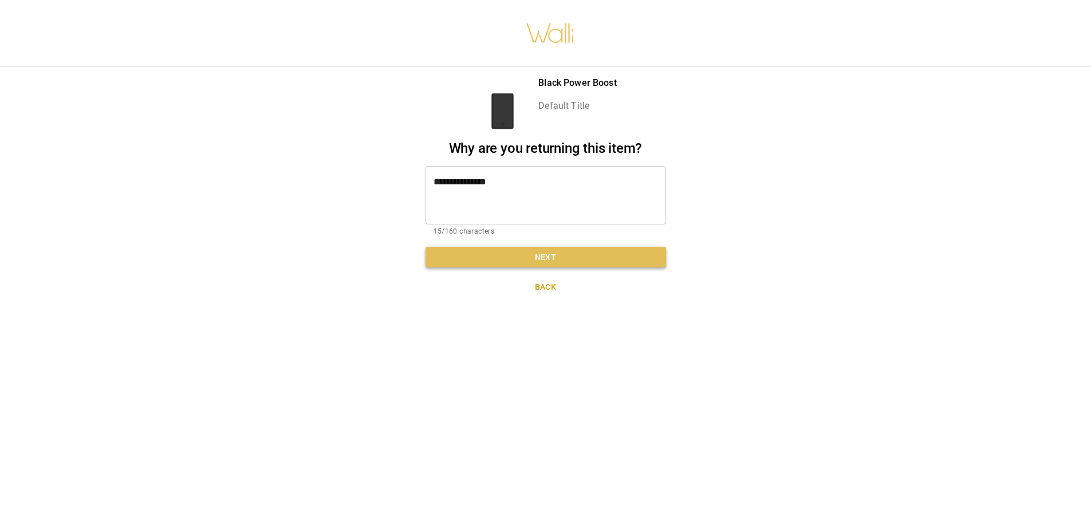
click at [537, 250] on button "Next" at bounding box center [546, 257] width 241 height 21
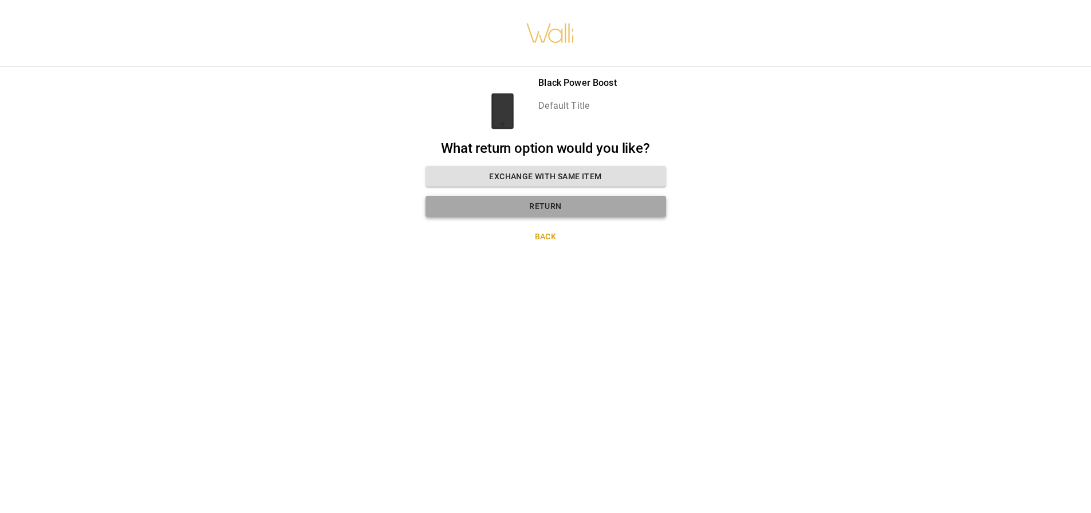
click at [512, 196] on button "Return" at bounding box center [546, 206] width 241 height 21
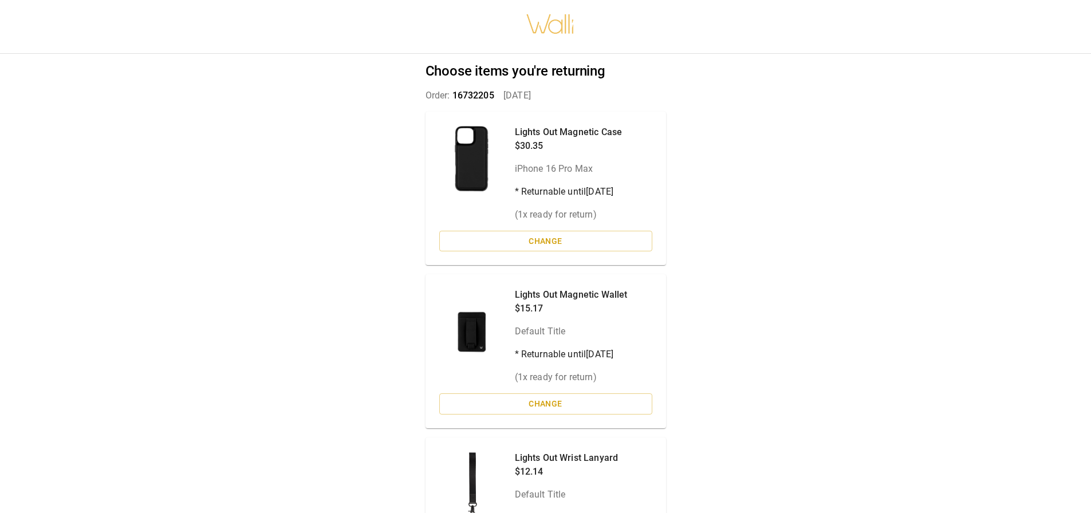
scroll to position [0, 0]
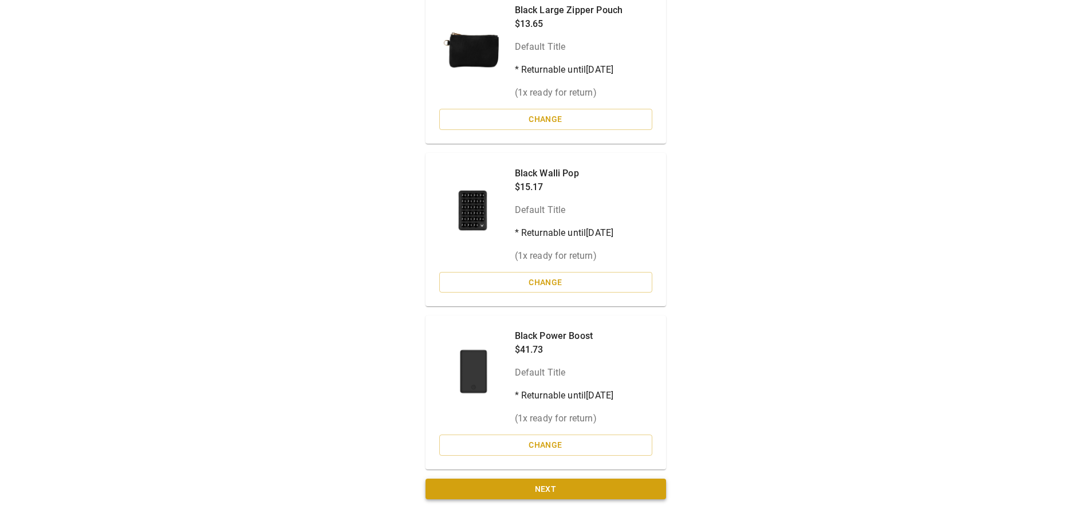
click at [561, 493] on button "Next" at bounding box center [546, 489] width 241 height 21
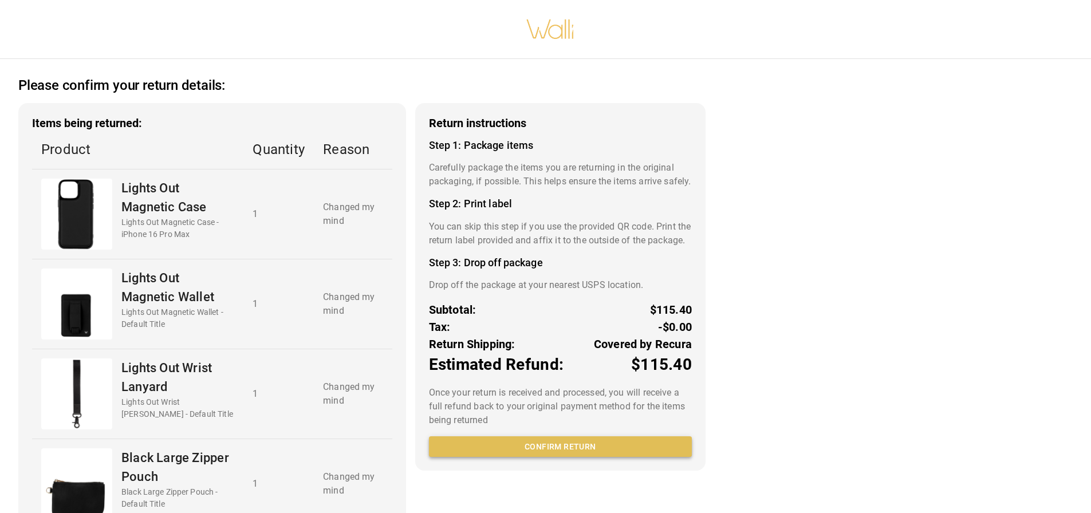
click at [607, 458] on button "Confirm return" at bounding box center [560, 446] width 263 height 21
